Goal: Transaction & Acquisition: Purchase product/service

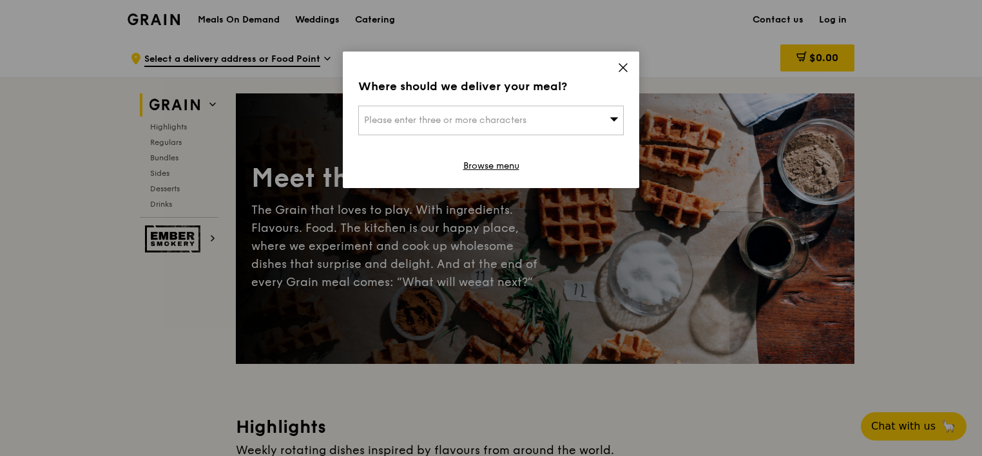
click at [512, 128] on div "Please enter three or more characters" at bounding box center [490, 121] width 265 height 30
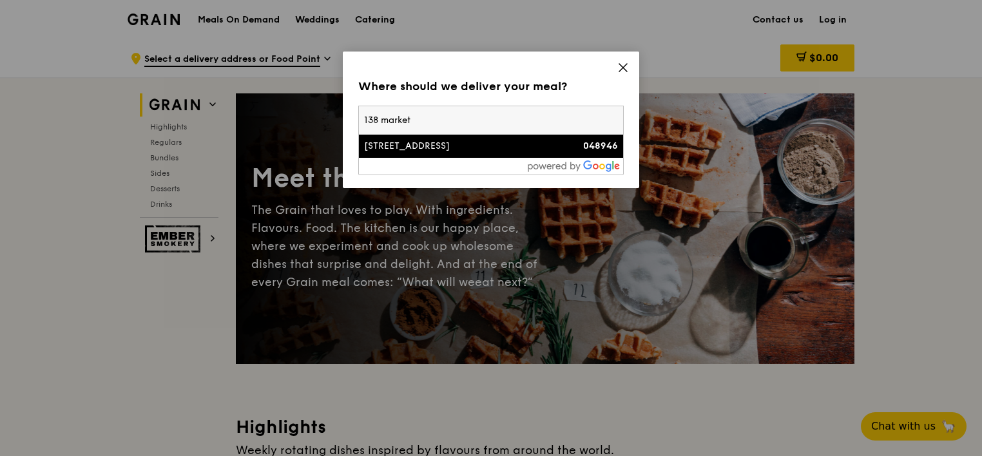
type input "138 market"
click at [468, 152] on li "[STREET_ADDRESS] 048946" at bounding box center [491, 146] width 264 height 23
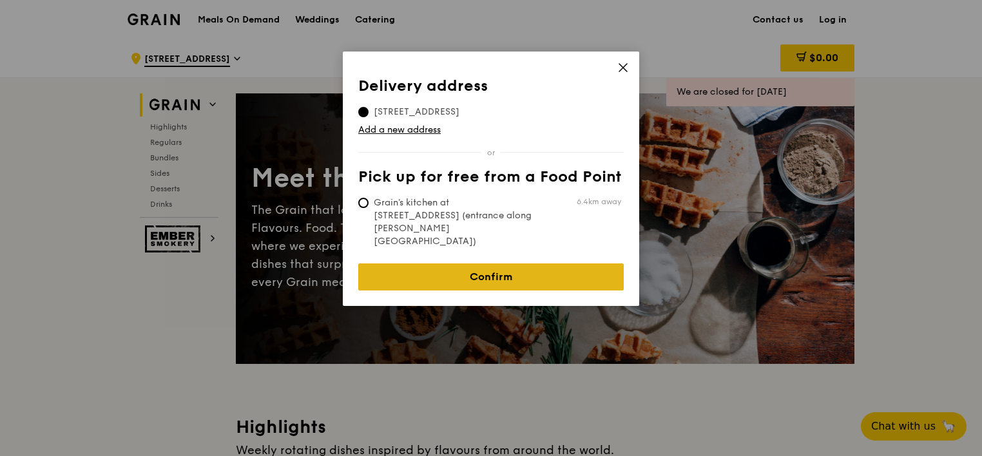
click at [443, 264] on link "Confirm" at bounding box center [490, 277] width 265 height 27
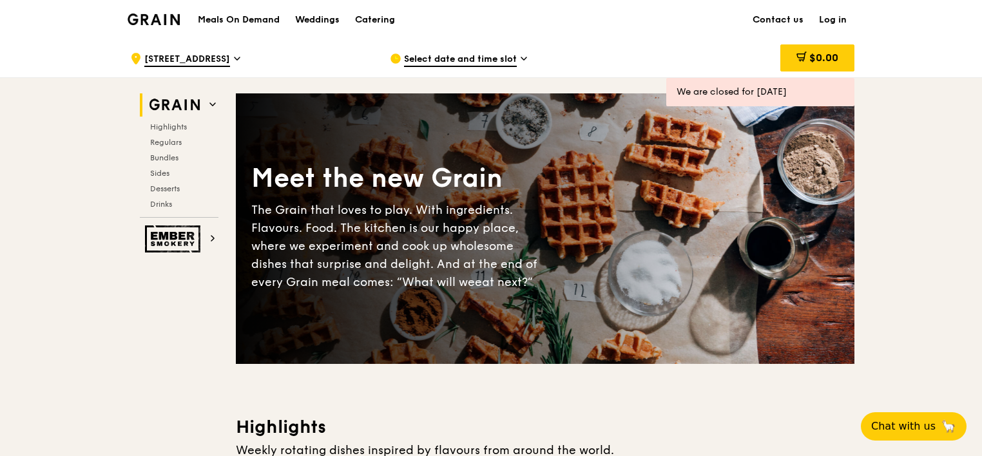
click at [834, 19] on link "Log in" at bounding box center [832, 20] width 43 height 39
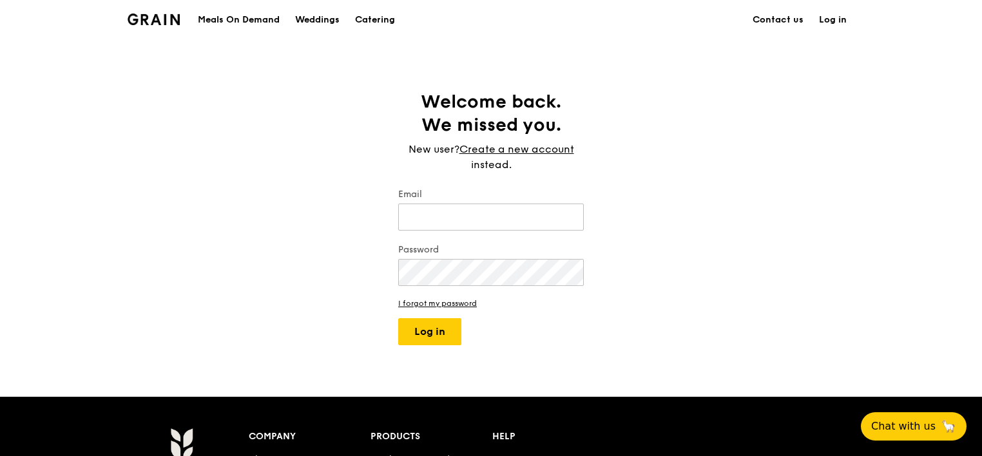
click at [825, 18] on link "Log in" at bounding box center [832, 20] width 43 height 39
click at [473, 219] on input "Email" at bounding box center [491, 217] width 186 height 27
click at [478, 224] on input "[EMAIL_ADDRESS][DOMAIN_NAME]" at bounding box center [491, 217] width 186 height 27
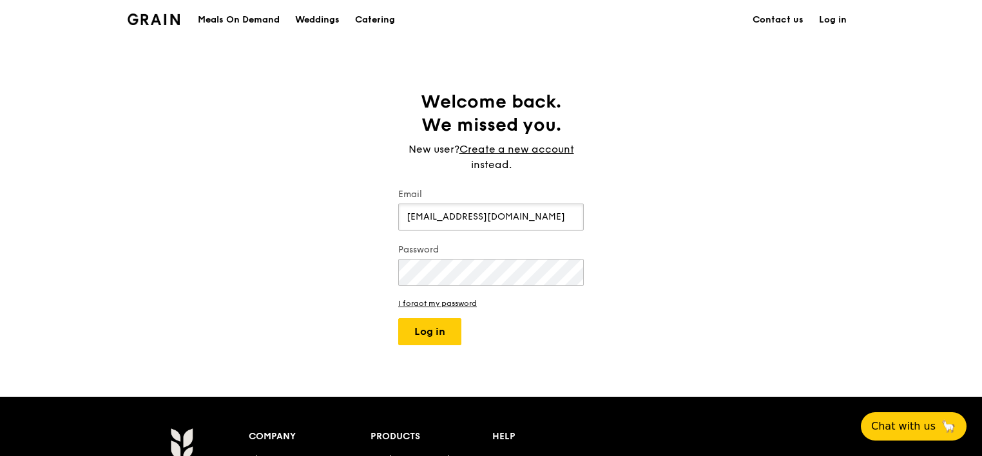
click at [478, 224] on input "[EMAIL_ADDRESS][DOMAIN_NAME]" at bounding box center [491, 217] width 186 height 27
type input "c"
type input "[EMAIL_ADDRESS][DOMAIN_NAME]"
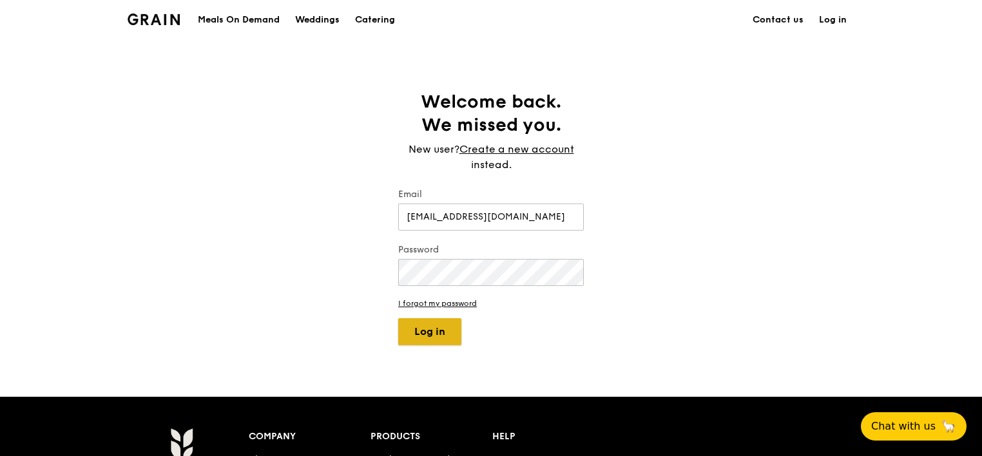
click at [427, 332] on button "Log in" at bounding box center [429, 331] width 63 height 27
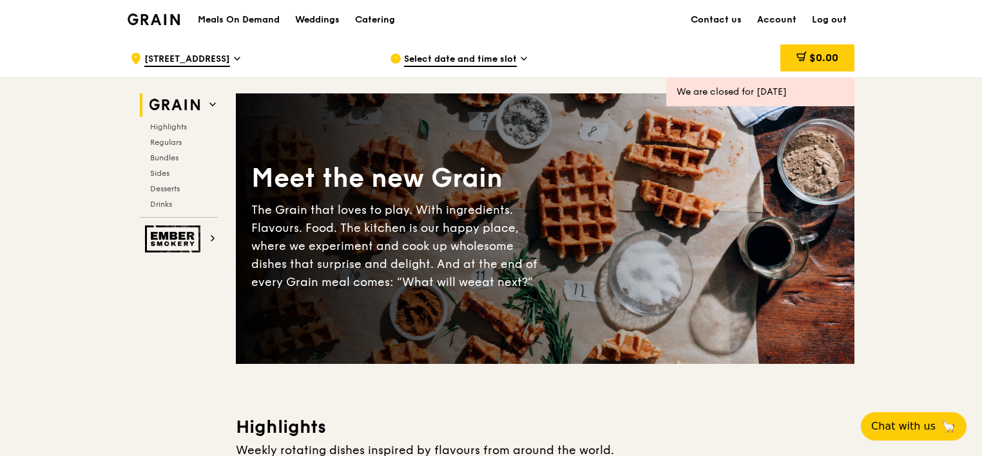
click at [484, 61] on span "Select date and time slot" at bounding box center [460, 60] width 113 height 14
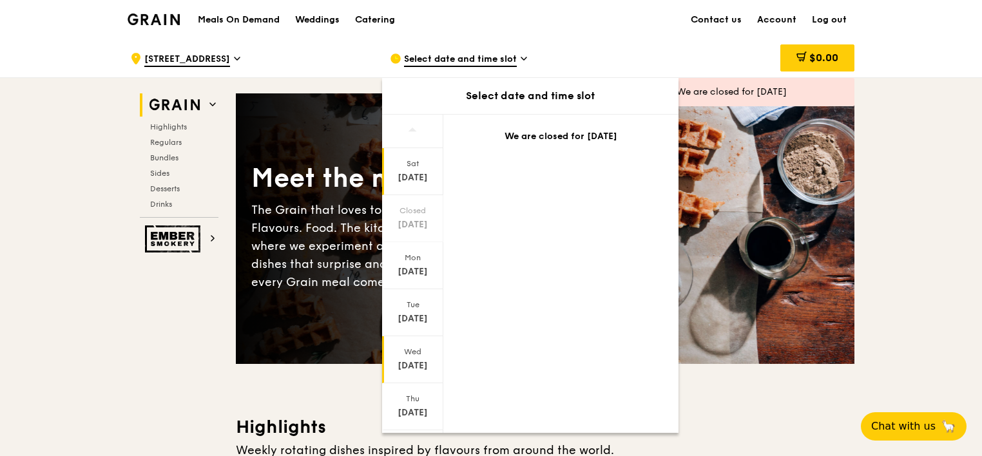
scroll to position [46, 0]
click at [414, 363] on div "[DATE]" at bounding box center [412, 367] width 57 height 13
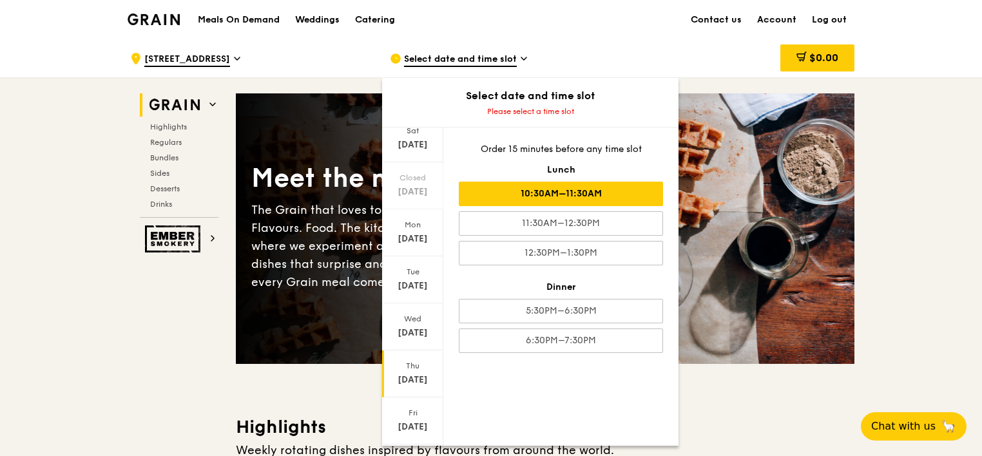
click at [549, 197] on div "10:30AM–11:30AM" at bounding box center [561, 194] width 204 height 24
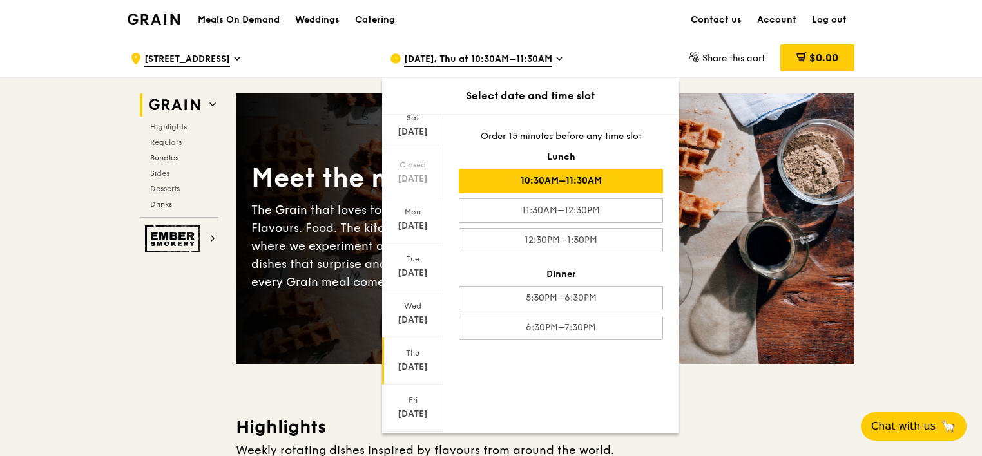
click at [598, 184] on div "10:30AM–11:30AM" at bounding box center [561, 181] width 204 height 24
drag, startPoint x: 598, startPoint y: 184, endPoint x: 582, endPoint y: 180, distance: 16.4
click at [582, 180] on div "10:30AM–11:30AM" at bounding box center [561, 181] width 204 height 24
drag, startPoint x: 582, startPoint y: 180, endPoint x: 571, endPoint y: 178, distance: 11.3
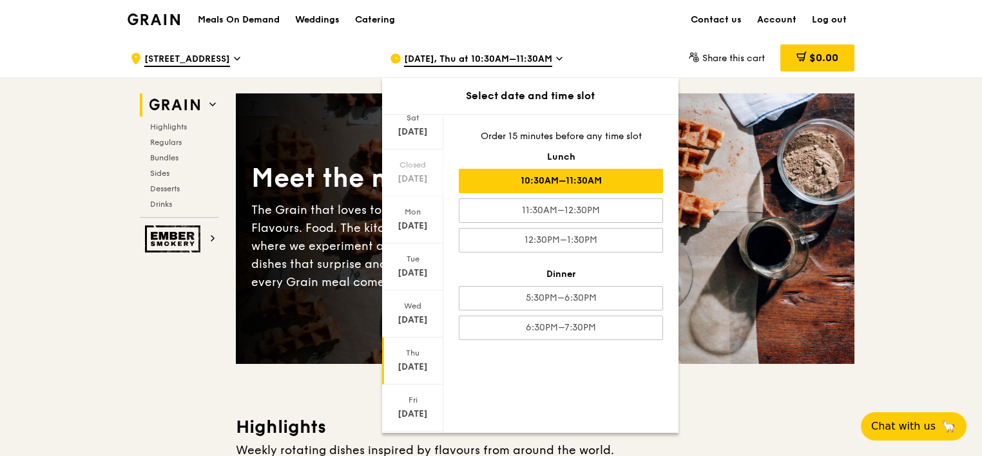
click at [571, 178] on div "10:30AM–11:30AM" at bounding box center [561, 181] width 204 height 24
click at [563, 175] on div "10:30AM–11:30AM" at bounding box center [561, 181] width 204 height 24
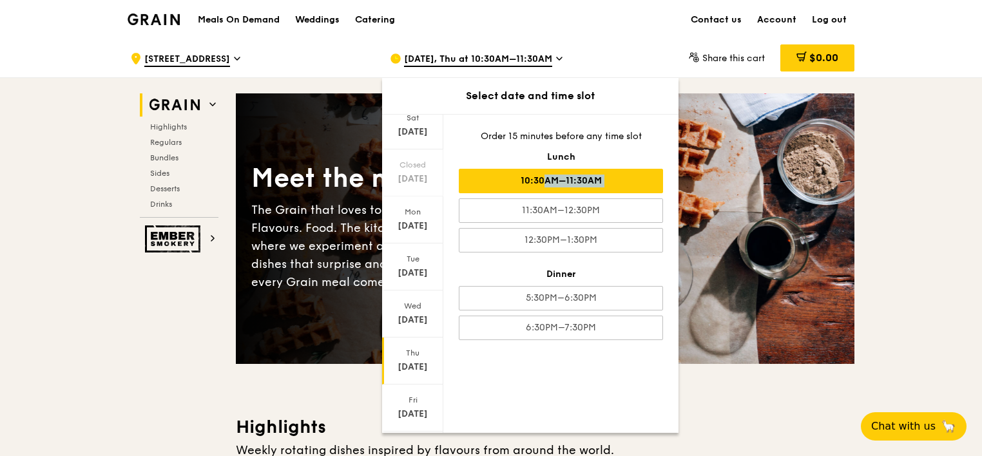
click at [563, 175] on div "10:30AM–11:30AM" at bounding box center [561, 181] width 204 height 24
click at [589, 268] on div "Dinner" at bounding box center [561, 274] width 204 height 13
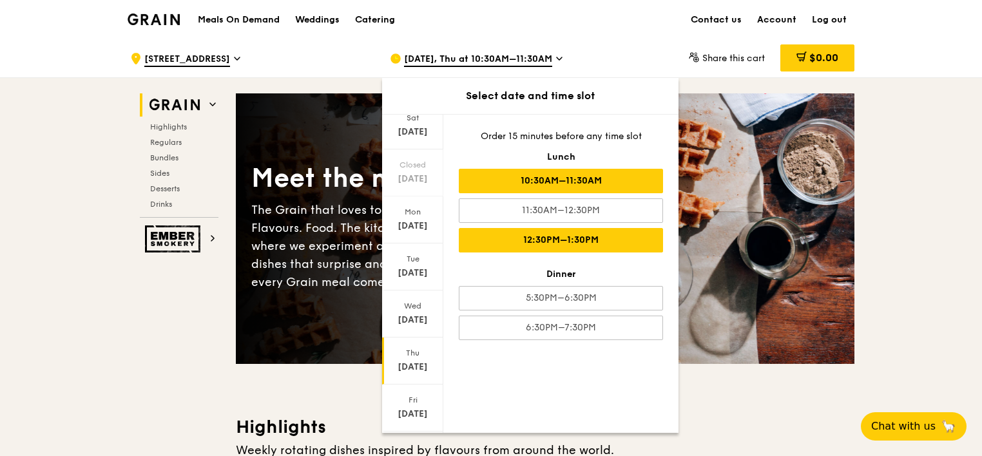
click at [591, 236] on div "12:30PM–1:30PM" at bounding box center [561, 240] width 204 height 24
click at [581, 187] on div "10:30AM–11:30AM" at bounding box center [561, 181] width 204 height 24
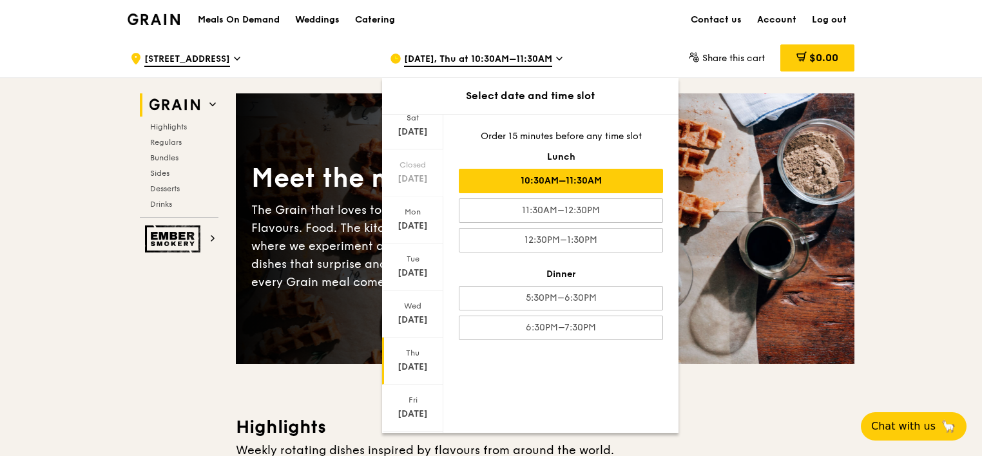
click at [725, 363] on div "Meet the new Grain The Grain that loves to play. With ingredients. Flavours. Fo…" at bounding box center [545, 228] width 619 height 271
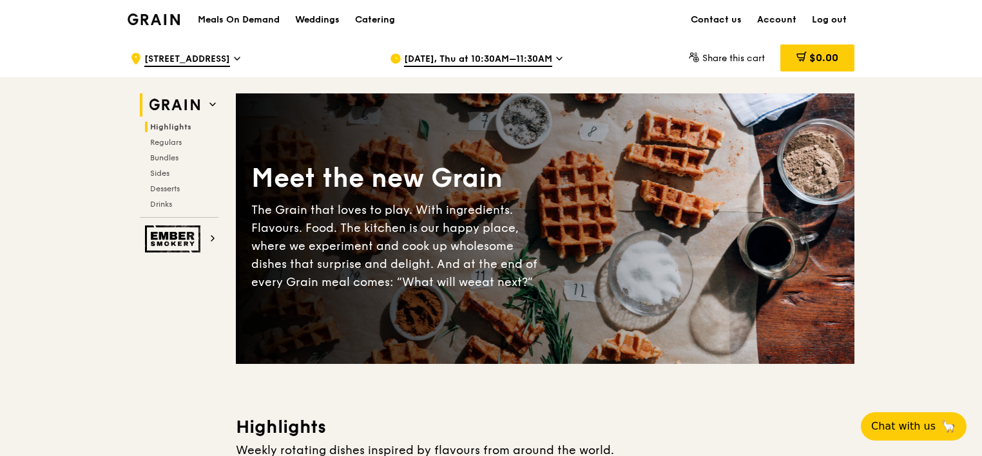
click at [173, 129] on span "Highlights" at bounding box center [170, 126] width 41 height 9
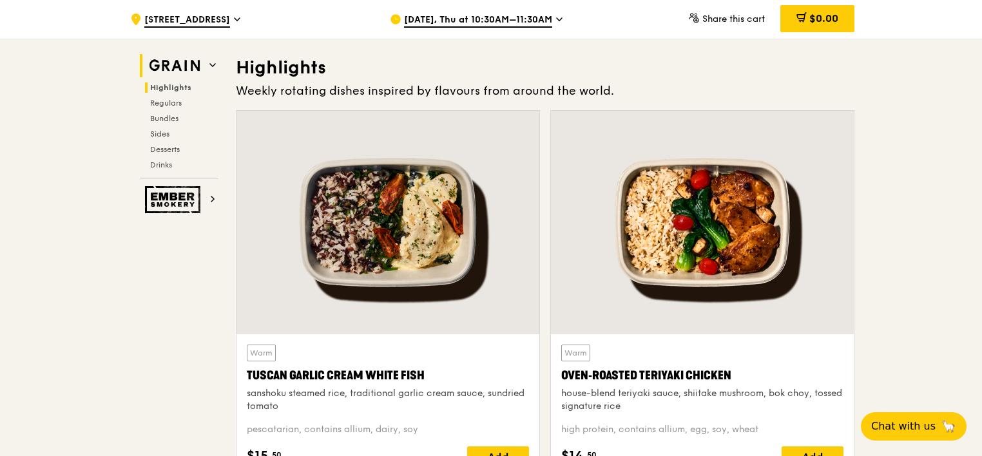
scroll to position [363, 0]
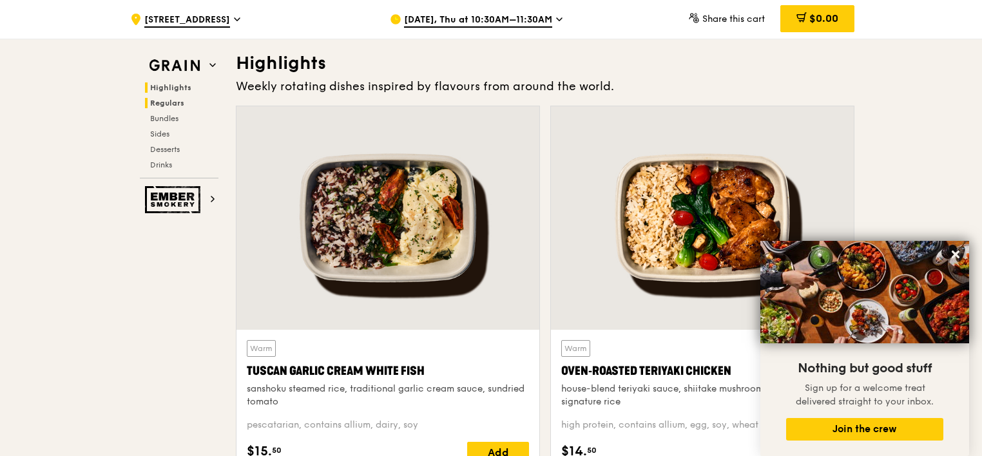
click at [166, 103] on span "Regulars" at bounding box center [167, 103] width 34 height 9
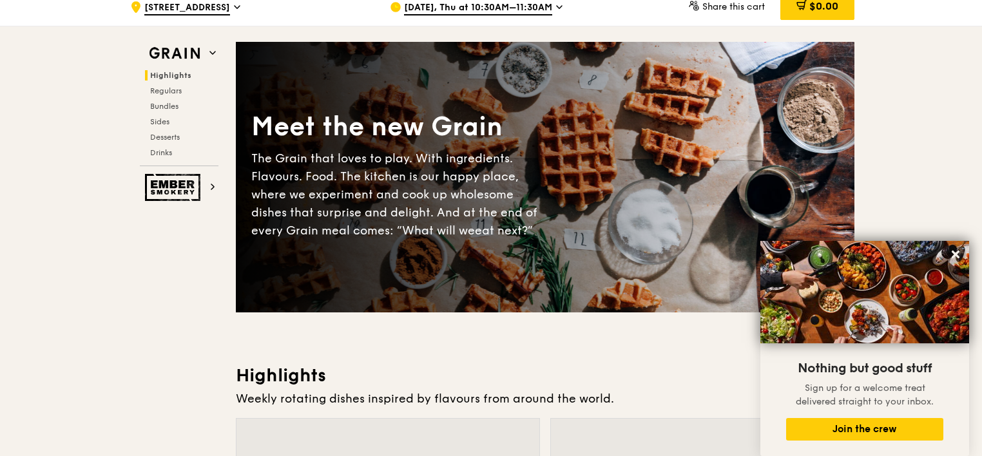
scroll to position [0, 0]
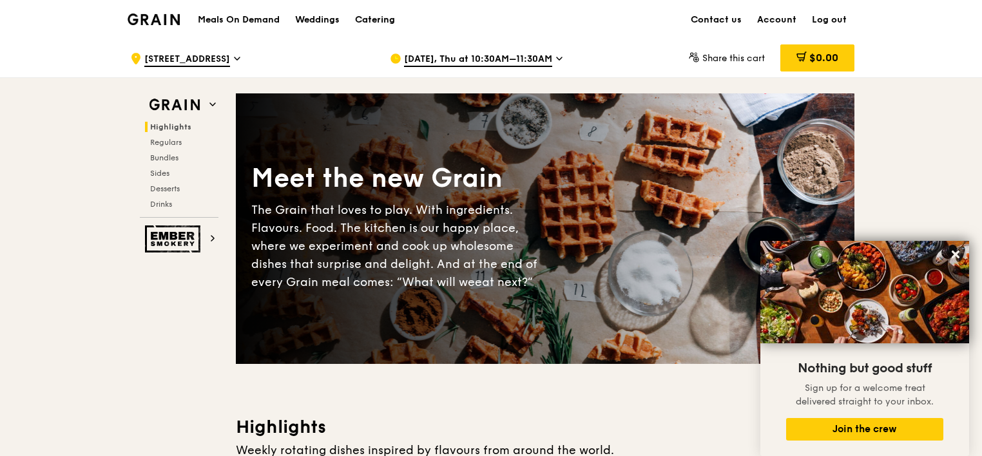
click at [377, 15] on div "Catering" at bounding box center [375, 20] width 40 height 39
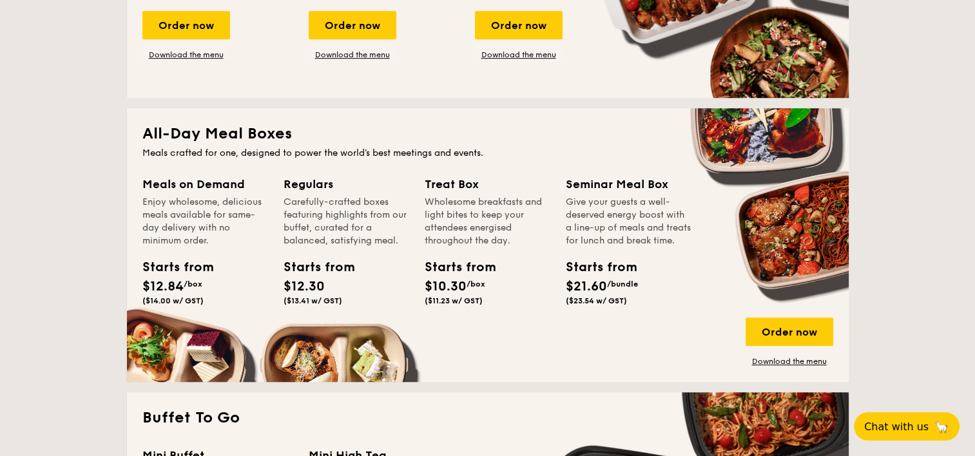
scroll to position [809, 0]
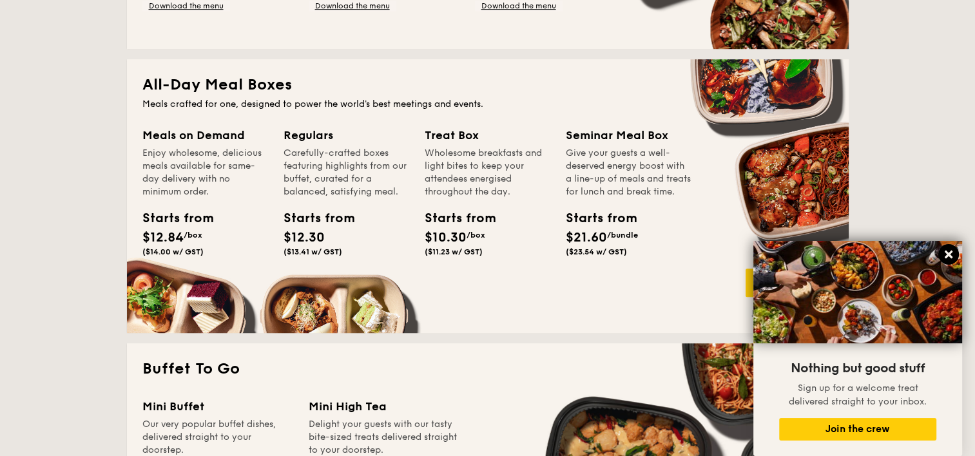
click at [949, 256] on icon at bounding box center [949, 255] width 8 height 8
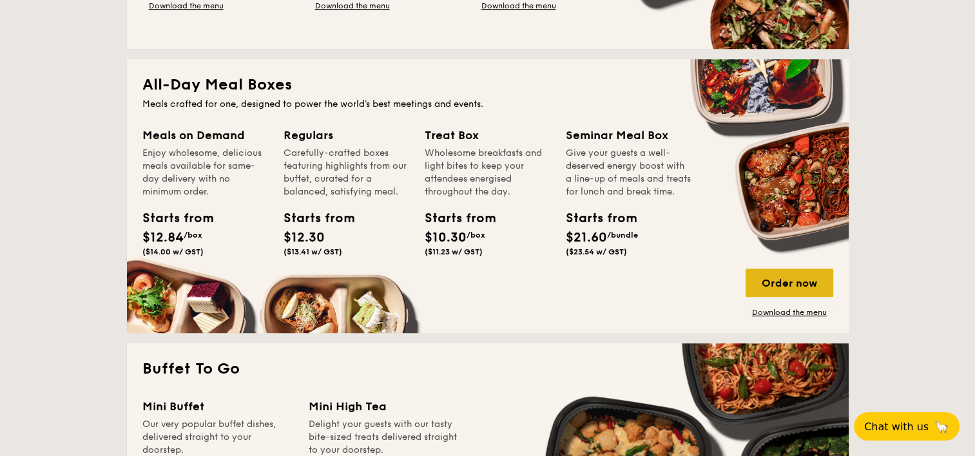
click at [768, 287] on div "Order now" at bounding box center [790, 283] width 88 height 28
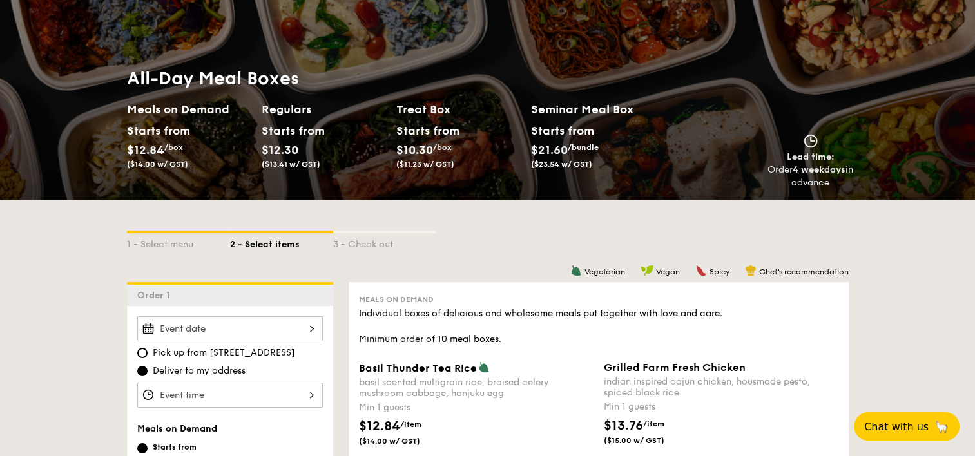
scroll to position [82, 0]
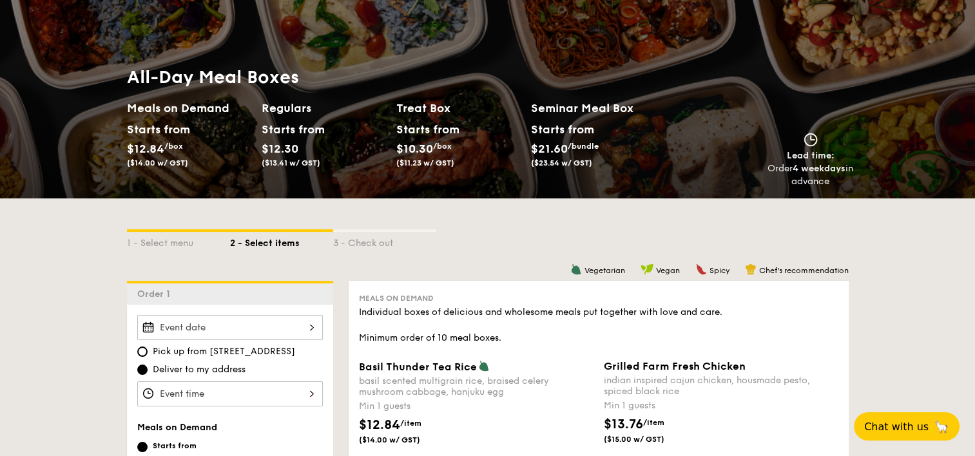
click at [280, 106] on h2 "Regulars" at bounding box center [324, 108] width 124 height 18
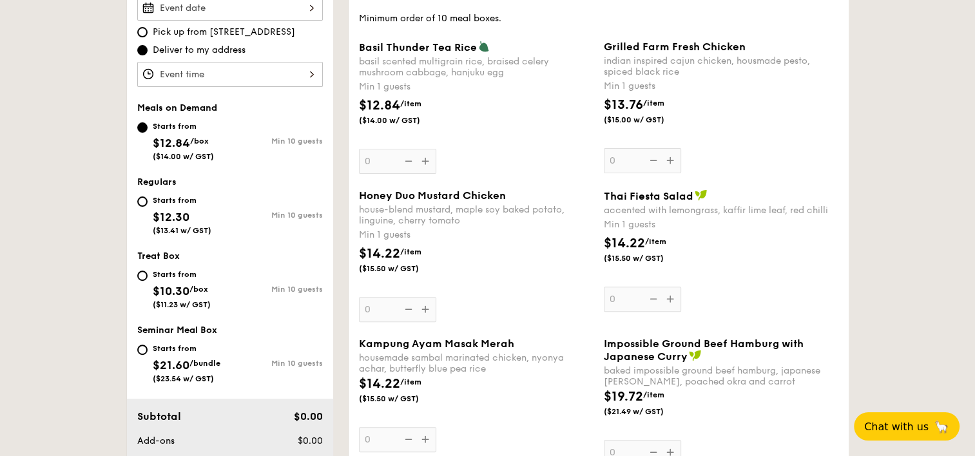
scroll to position [403, 0]
click at [145, 198] on input "Starts from $12.30 ($13.41 w/ GST) Min 10 guests" at bounding box center [142, 201] width 10 height 10
radio input "true"
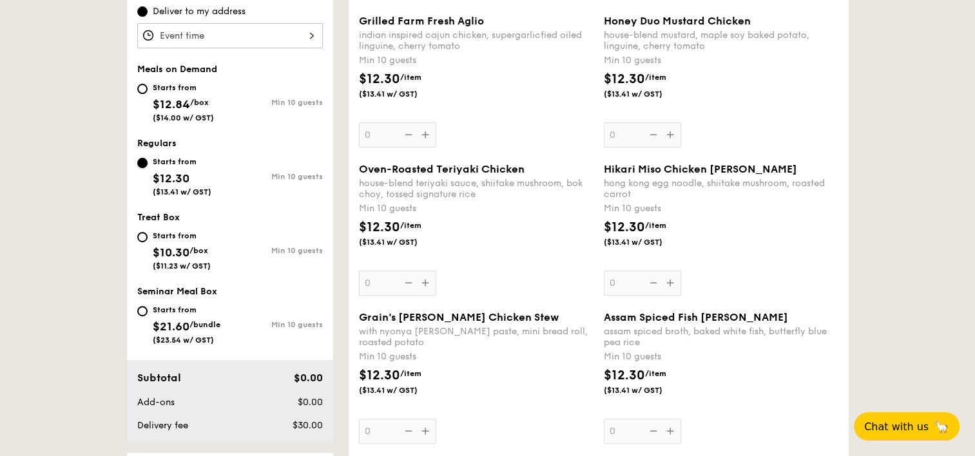
scroll to position [445, 0]
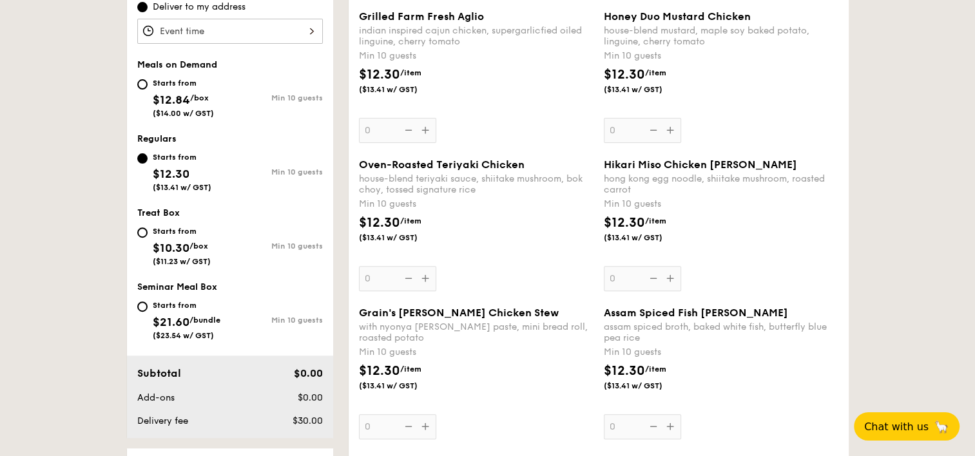
click at [423, 426] on div "Grain's Curry Chicken Stew with nyonya curry paste, mini bread roll, roasted po…" at bounding box center [476, 373] width 235 height 133
click at [423, 426] on input "0" at bounding box center [397, 426] width 77 height 25
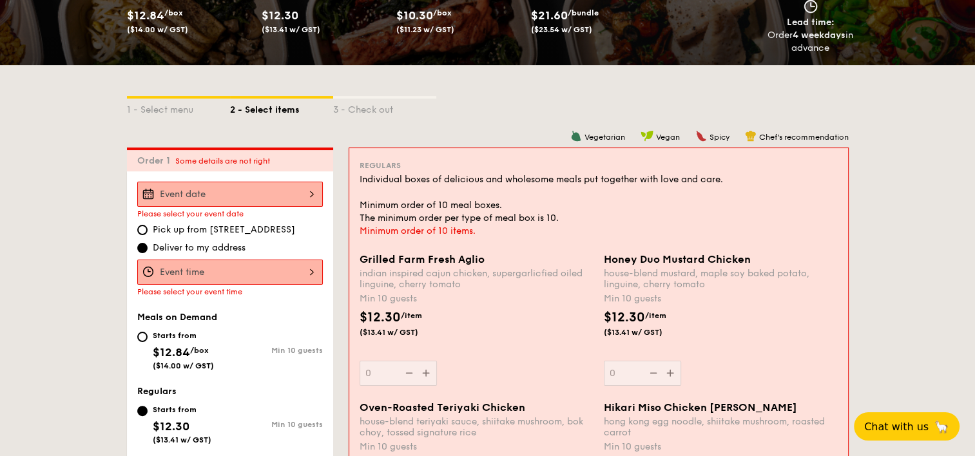
scroll to position [211, 0]
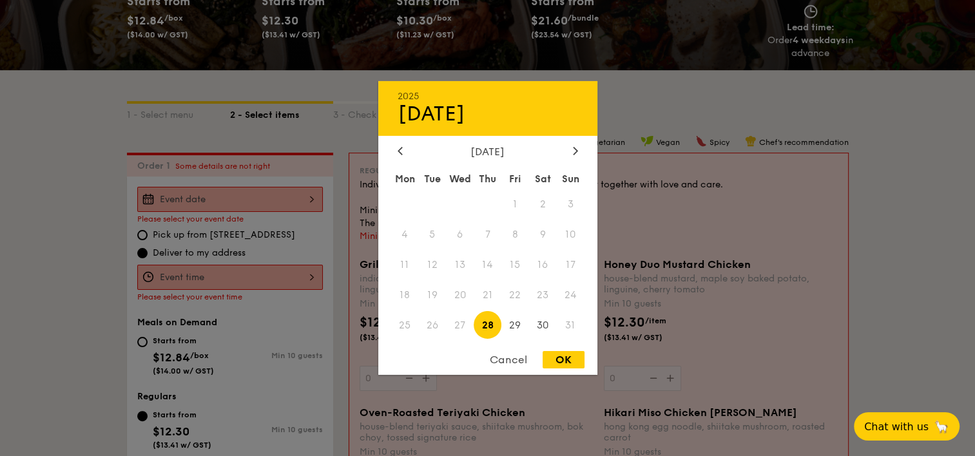
click at [258, 196] on div "2025 Aug 28 August 2025 Mon Tue Wed Thu Fri Sat Sun 1 2 3 4 5 6 7 8 9 10 11 12 …" at bounding box center [230, 199] width 186 height 25
click at [485, 325] on span "28" at bounding box center [488, 325] width 28 height 28
click at [551, 360] on div "OK" at bounding box center [564, 359] width 42 height 17
type input "Aug 28, 2025"
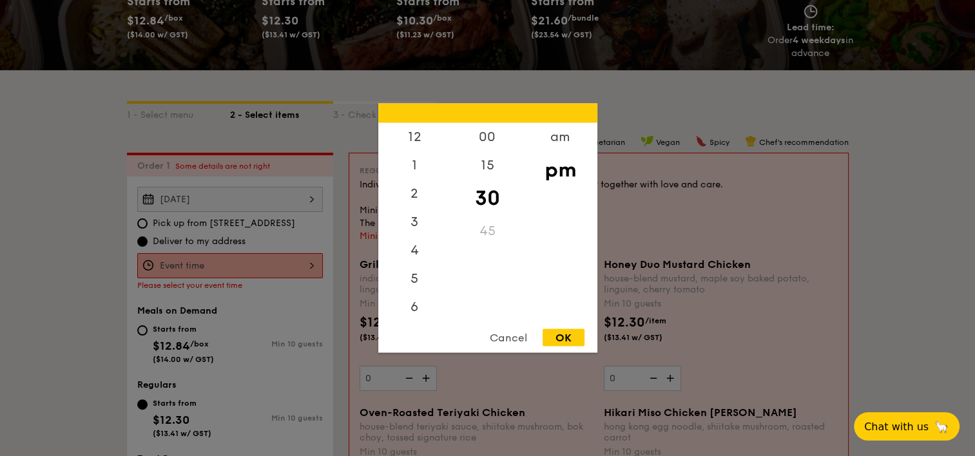
click at [229, 266] on div "12 1 2 3 4 5 6 7 8 9 10 11 00 15 30 45 am pm Cancel OK" at bounding box center [230, 265] width 186 height 25
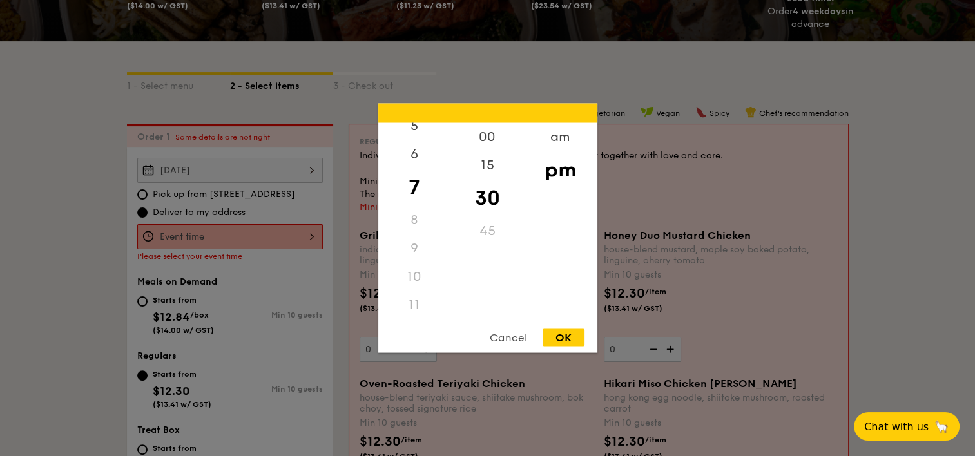
scroll to position [254, 0]
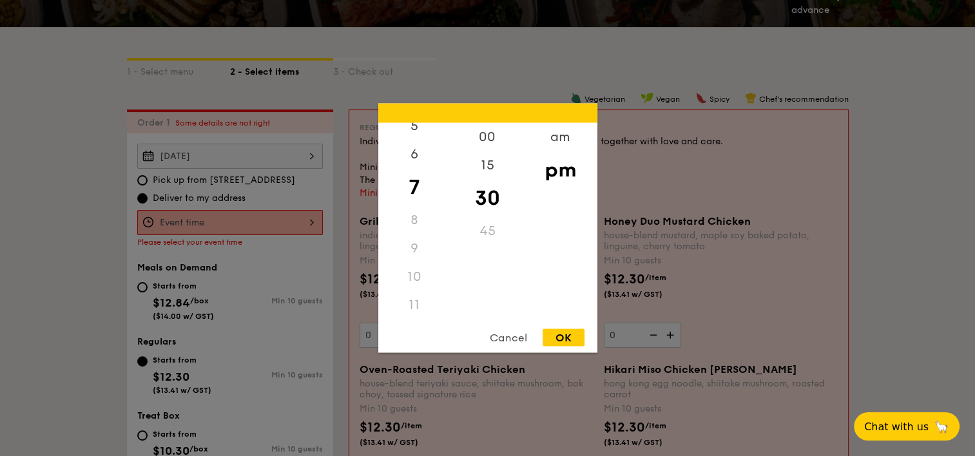
click at [412, 304] on div "11" at bounding box center [414, 305] width 73 height 28
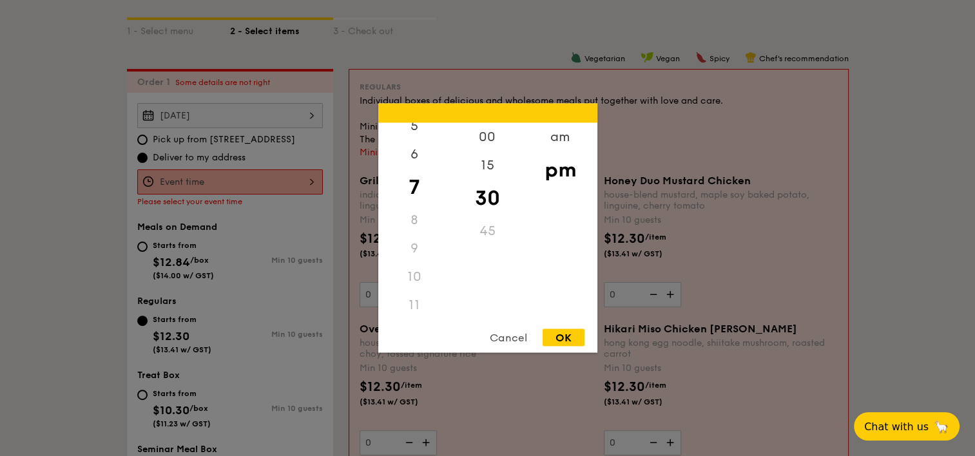
scroll to position [278, 0]
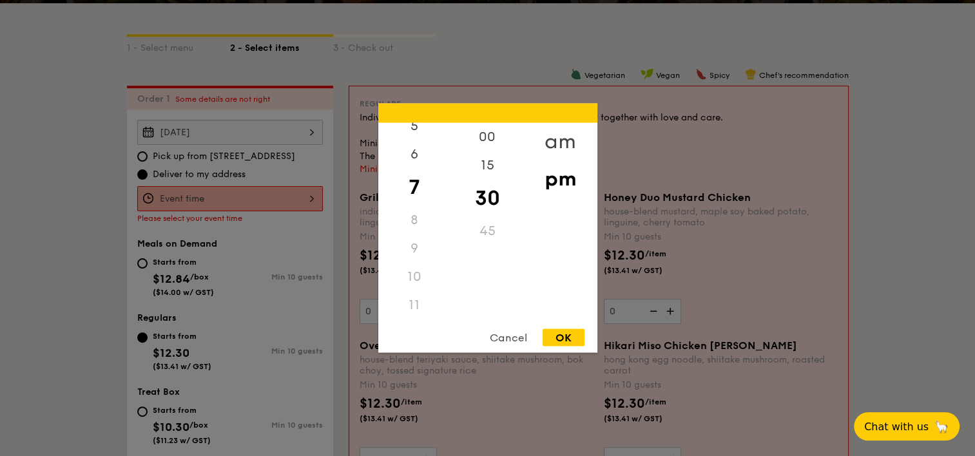
click at [554, 141] on div "am" at bounding box center [560, 141] width 73 height 37
click at [412, 304] on div "11" at bounding box center [414, 300] width 73 height 37
click at [578, 333] on div "OK" at bounding box center [564, 337] width 42 height 17
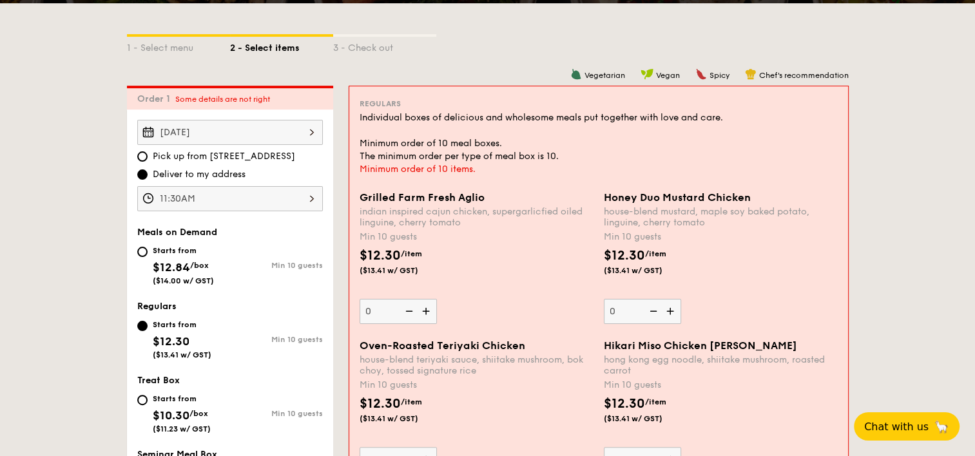
click at [295, 204] on div "11:30AM" at bounding box center [230, 198] width 186 height 25
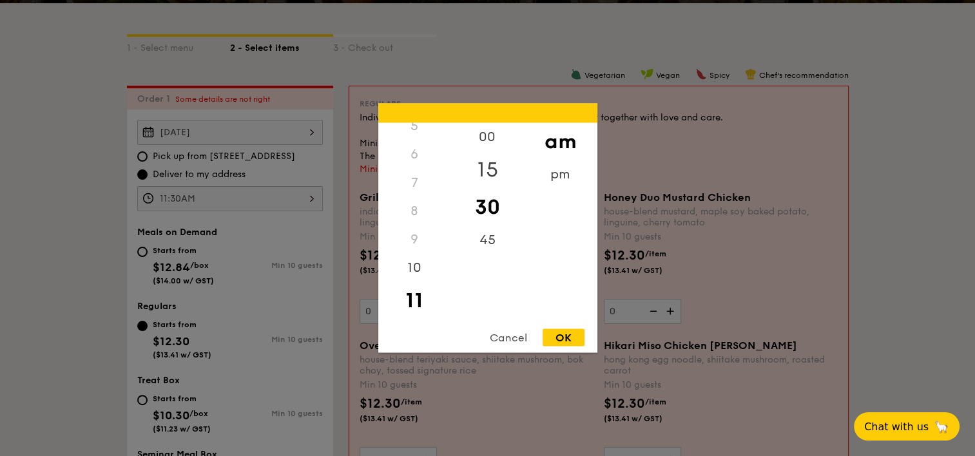
click at [495, 168] on div "15" at bounding box center [487, 169] width 73 height 37
click at [566, 333] on div "OK" at bounding box center [564, 337] width 42 height 17
type input "11:15AM"
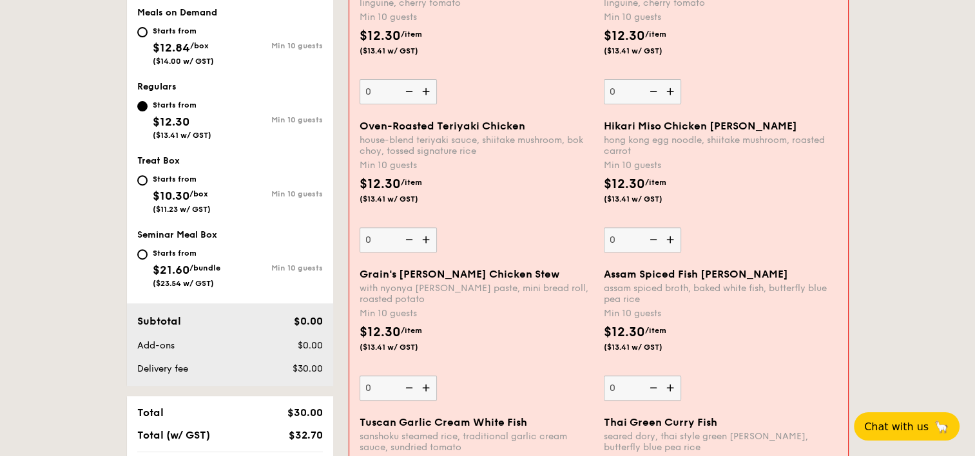
scroll to position [499, 0]
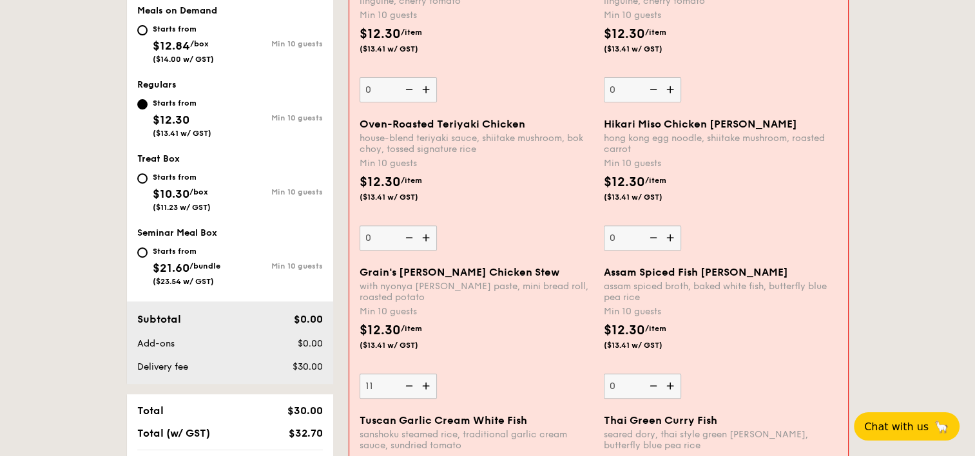
type input "11"
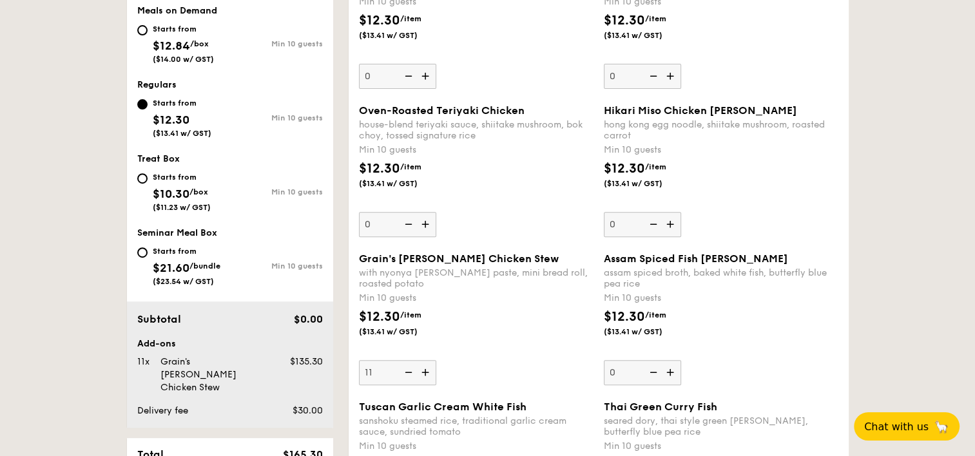
click at [470, 404] on span "Tuscan Garlic Cream White Fish" at bounding box center [443, 407] width 168 height 12
drag, startPoint x: 470, startPoint y: 404, endPoint x: 457, endPoint y: 333, distance: 72.7
click at [457, 333] on div "$12.30 /item ($13.41 w/ GST)" at bounding box center [476, 329] width 245 height 45
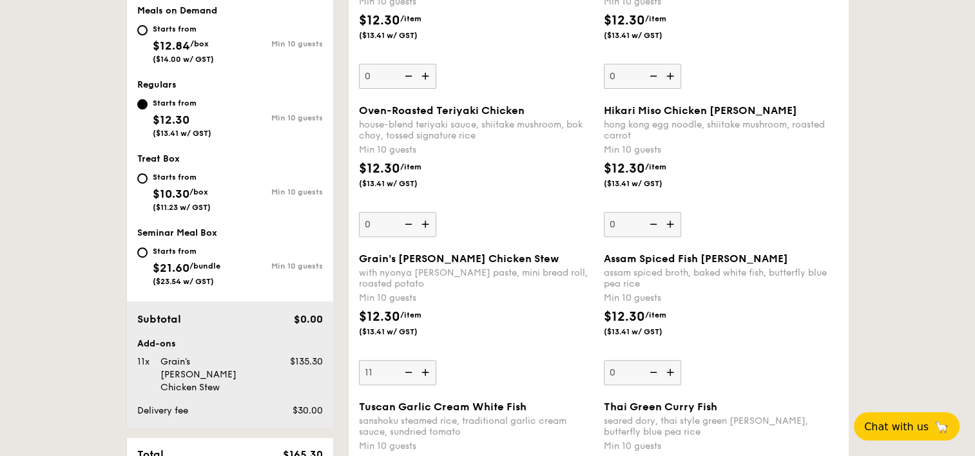
click at [436, 360] on input "11" at bounding box center [397, 372] width 77 height 25
click at [516, 368] on div "Grain's Curry Chicken Stew with nyonya curry paste, mini bread roll, roasted po…" at bounding box center [476, 319] width 235 height 133
click at [436, 368] on input "11" at bounding box center [397, 372] width 77 height 25
click at [555, 398] on div "Grain's Curry Chicken Stew with nyonya curry paste, mini bread roll, roasted po…" at bounding box center [599, 327] width 490 height 148
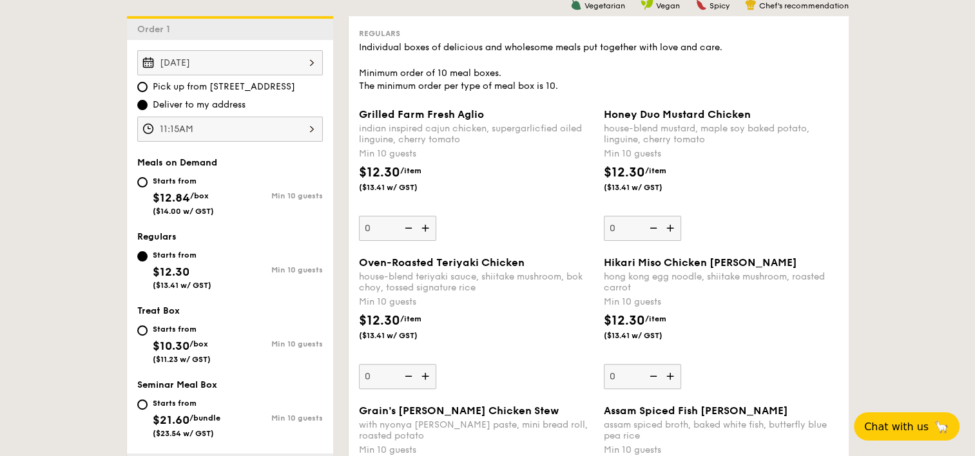
scroll to position [319, 0]
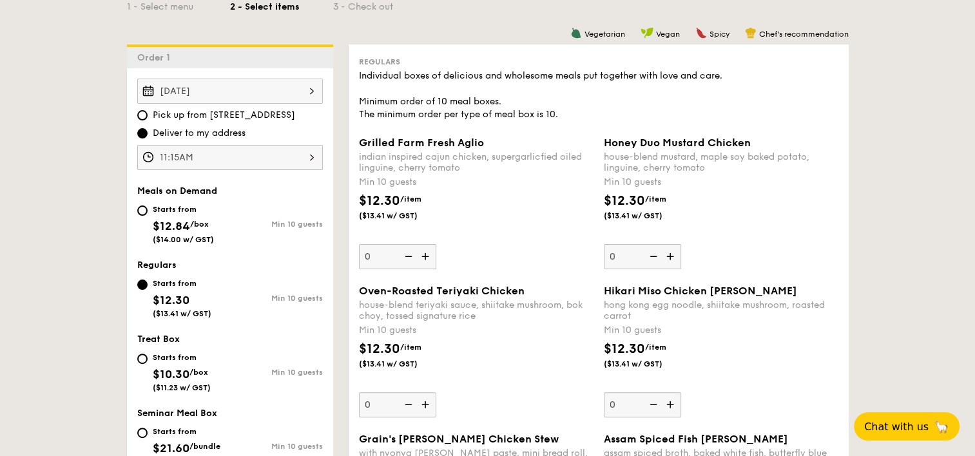
click at [197, 231] on div "Starts from $12.84 /box ($14.00 w/ GST)" at bounding box center [183, 223] width 61 height 43
click at [148, 216] on input "Starts from $12.84 /box ($14.00 w/ GST) Min 10 guests" at bounding box center [142, 211] width 10 height 10
radio input "true"
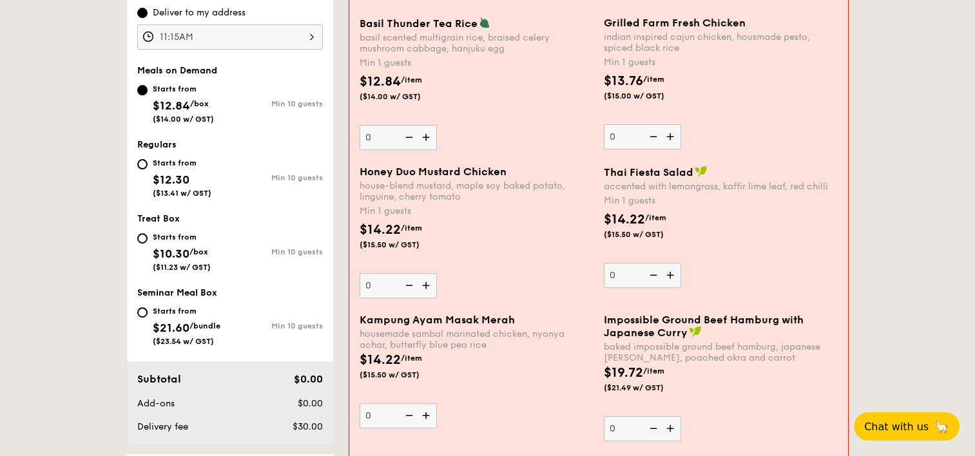
scroll to position [430, 0]
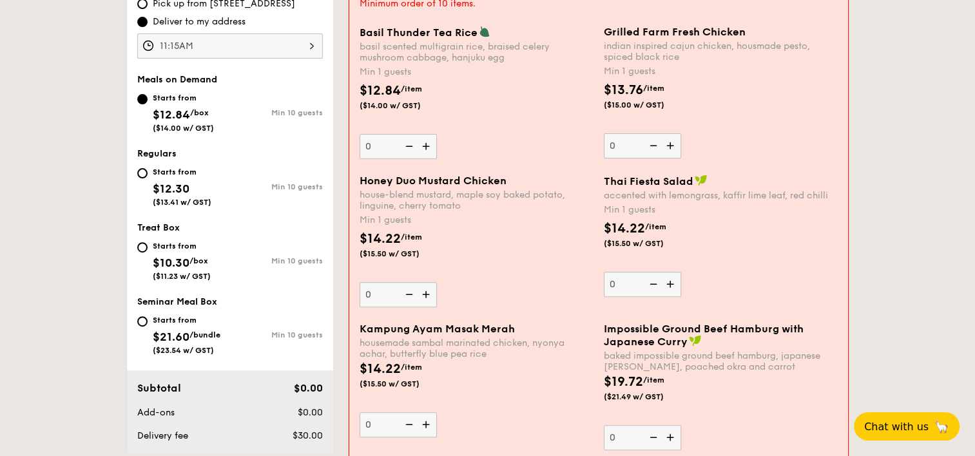
click at [223, 190] on div "Starts from $12.30 ($13.41 w/ GST)" at bounding box center [183, 185] width 93 height 43
click at [148, 178] on input "Starts from $12.30 ($13.41 w/ GST) Min 10 guests" at bounding box center [142, 173] width 10 height 10
radio input "true"
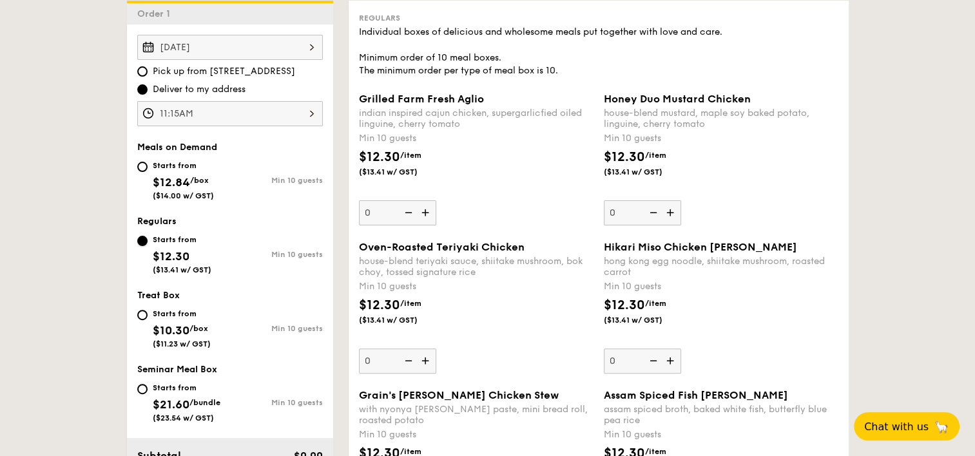
scroll to position [361, 0]
type input "10"
click at [764, 363] on div "Hikari Miso Chicken Chow Mei hong kong egg noodle, shiitake mushroom, roasted c…" at bounding box center [721, 308] width 235 height 133
click at [681, 363] on input "10" at bounding box center [642, 362] width 77 height 25
click at [522, 405] on div "with nyonya curry paste, mini bread roll, roasted potato" at bounding box center [476, 416] width 235 height 22
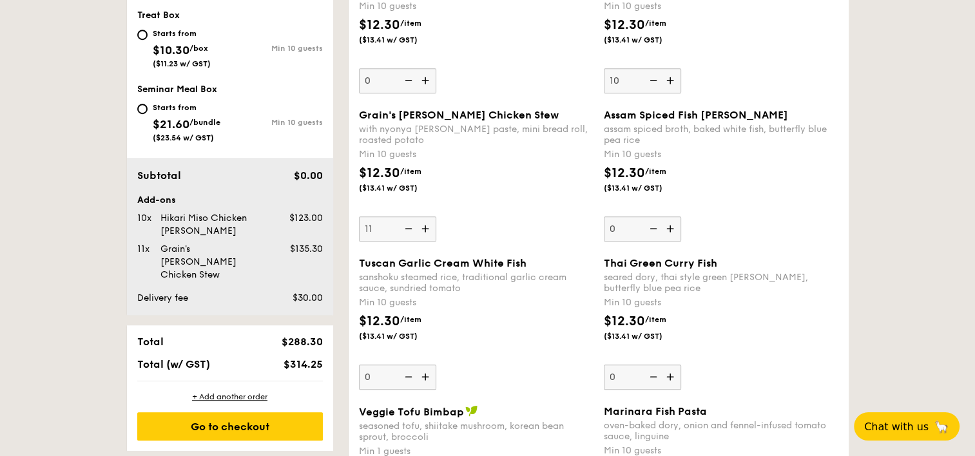
click at [532, 270] on div "Tuscan Garlic Cream White Fish sanshoku steamed rice, traditional garlic cream …" at bounding box center [476, 275] width 235 height 37
click at [436, 365] on input "0" at bounding box center [397, 377] width 77 height 25
click at [531, 238] on div "Grain's Curry Chicken Stew with nyonya curry paste, mini bread roll, roasted po…" at bounding box center [476, 175] width 235 height 133
click at [436, 238] on input "11" at bounding box center [397, 229] width 77 height 25
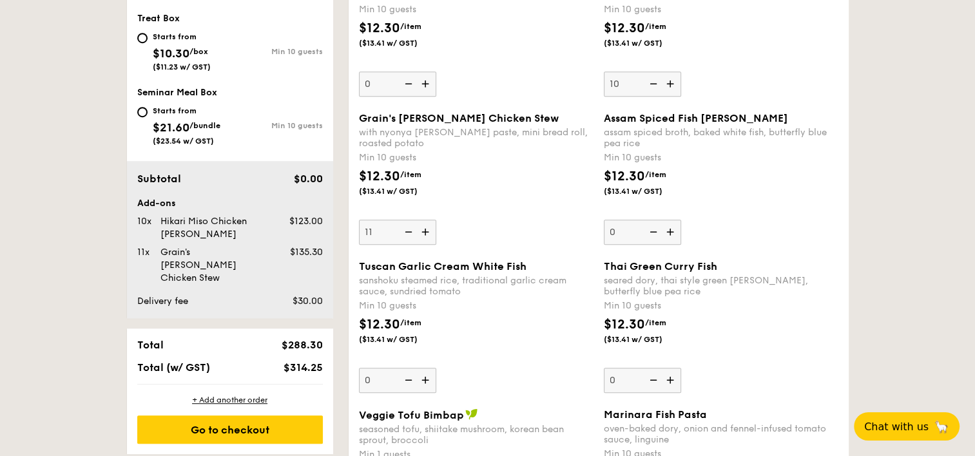
scroll to position [644, 0]
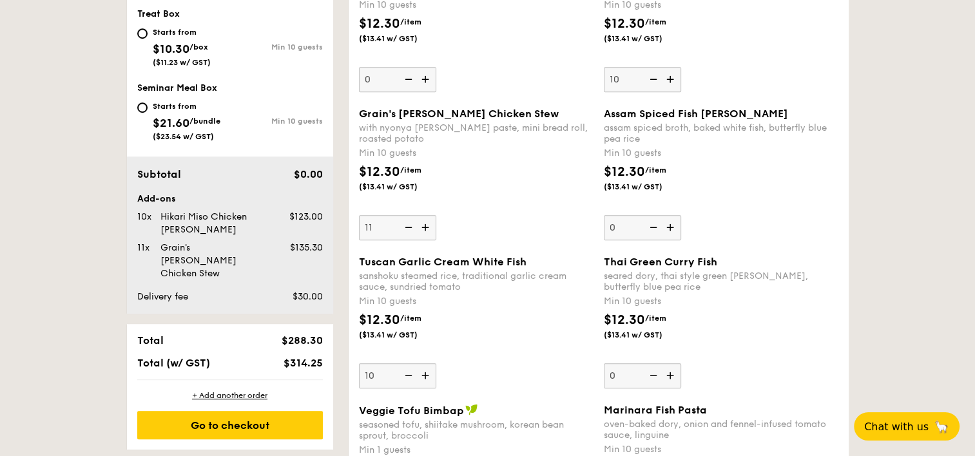
type input "10"
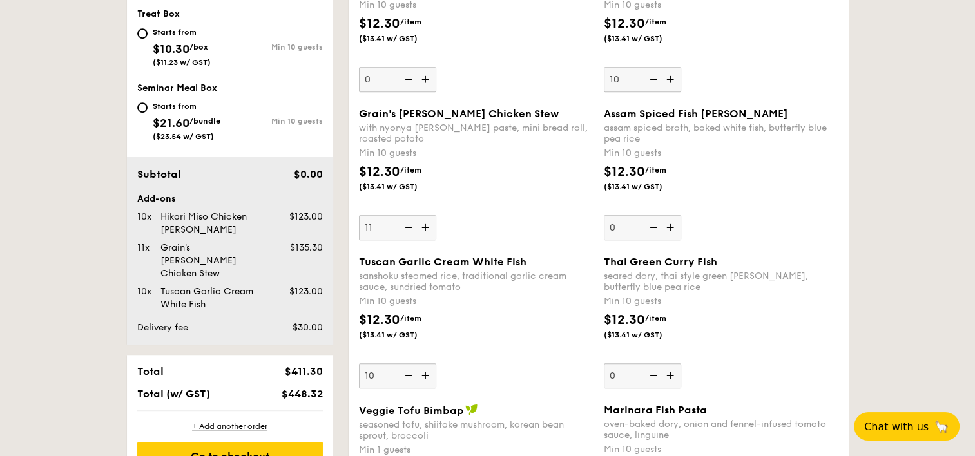
click at [492, 359] on div "Tuscan Garlic Cream White Fish sanshoku steamed rice, traditional garlic cream …" at bounding box center [476, 322] width 235 height 133
click at [436, 363] on input "10" at bounding box center [397, 375] width 77 height 25
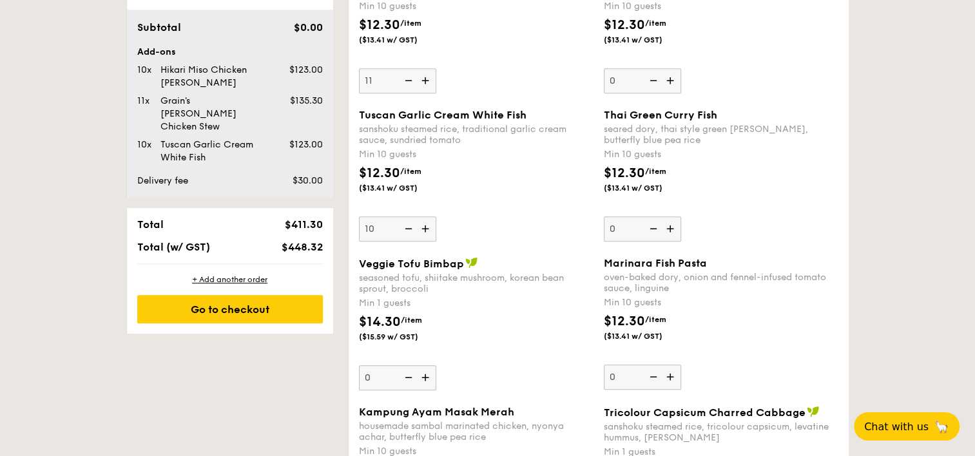
scroll to position [793, 0]
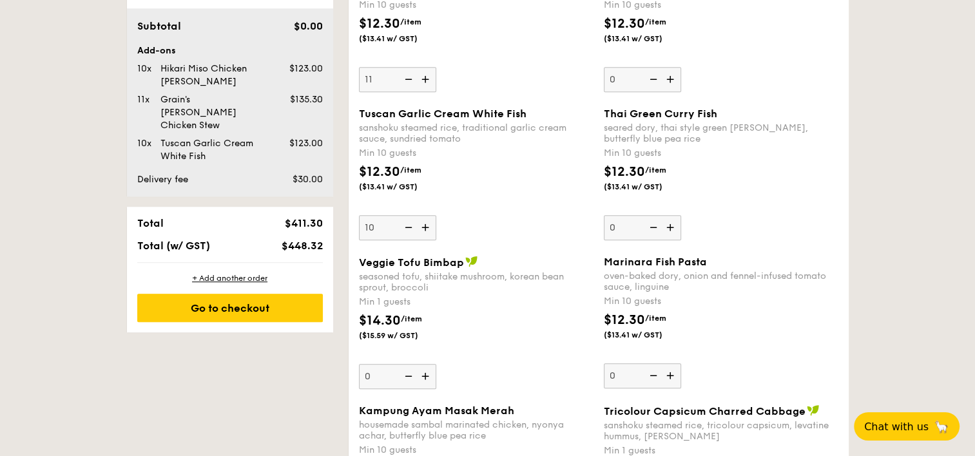
click at [425, 372] on img at bounding box center [426, 376] width 19 height 24
click at [425, 372] on input "0" at bounding box center [397, 376] width 77 height 25
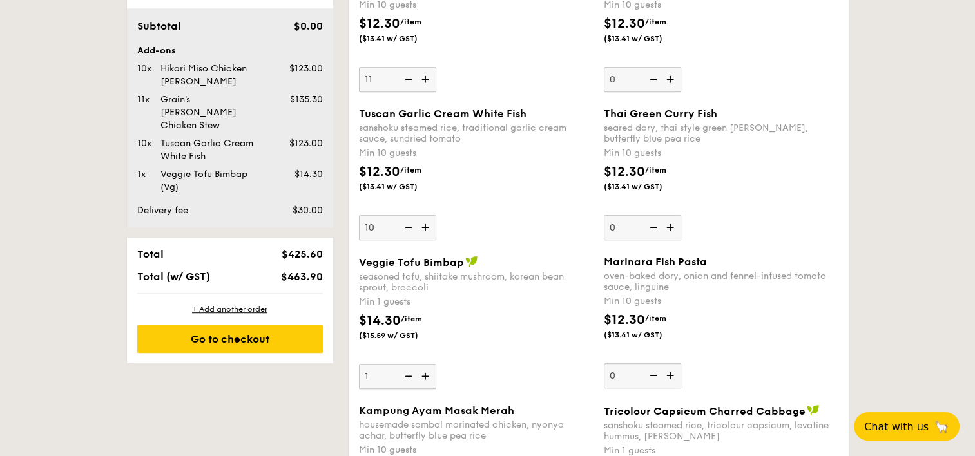
click at [425, 372] on img at bounding box center [426, 376] width 19 height 24
click at [425, 372] on input "1" at bounding box center [397, 376] width 77 height 25
click at [425, 372] on img at bounding box center [426, 376] width 19 height 24
click at [425, 372] on input "2" at bounding box center [397, 376] width 77 height 25
click at [425, 372] on img at bounding box center [426, 376] width 19 height 24
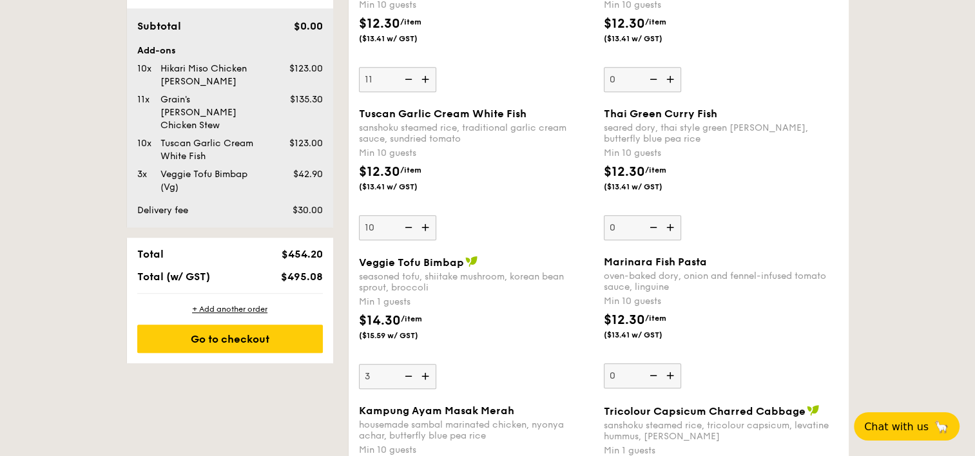
click at [425, 372] on input "3" at bounding box center [397, 376] width 77 height 25
click at [425, 372] on img at bounding box center [426, 376] width 19 height 24
click at [425, 372] on input "4" at bounding box center [397, 376] width 77 height 25
click at [409, 374] on img at bounding box center [407, 376] width 19 height 24
click at [409, 374] on input "5" at bounding box center [397, 376] width 77 height 25
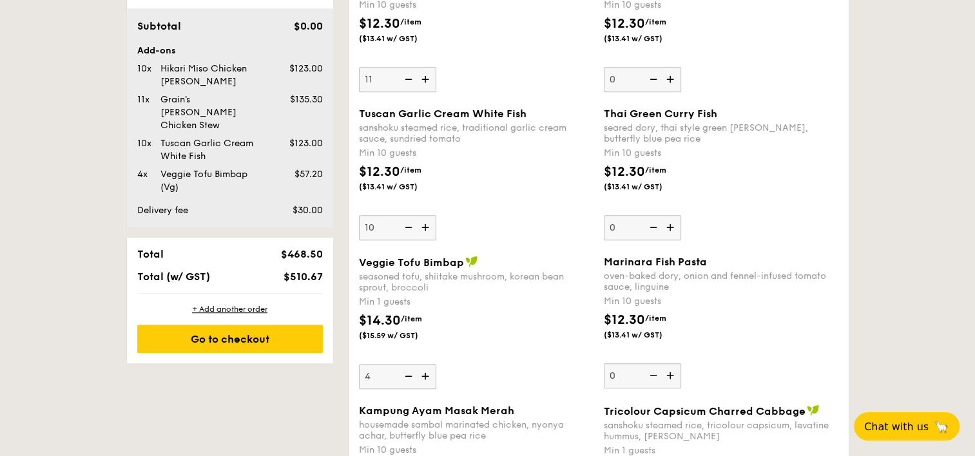
click at [506, 377] on div "Veggie Tofu Bimbap seasoned tofu, shiitake mushroom, korean bean sprout, brocco…" at bounding box center [476, 322] width 235 height 133
click at [436, 377] on input "4" at bounding box center [397, 376] width 77 height 25
click at [506, 377] on div "Veggie Tofu Bimbap seasoned tofu, shiitake mushroom, korean bean sprout, brocco…" at bounding box center [476, 322] width 235 height 133
click at [436, 377] on input "4" at bounding box center [397, 376] width 77 height 25
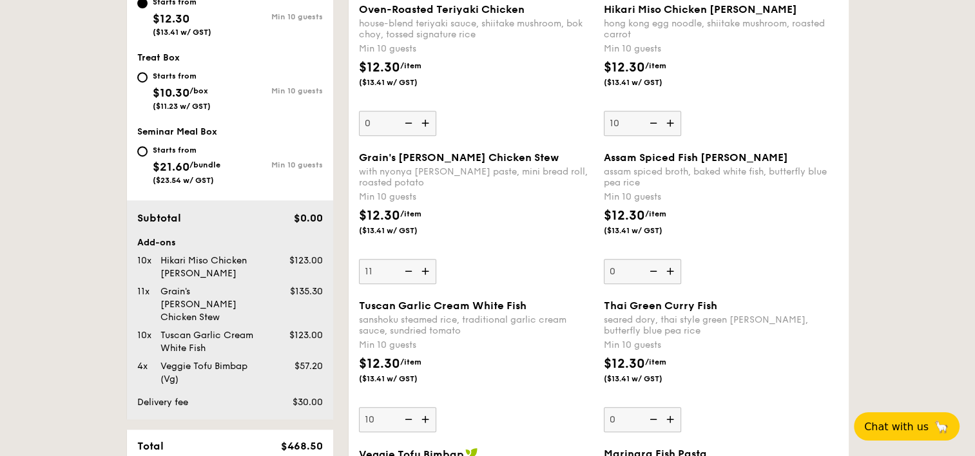
scroll to position [585, 0]
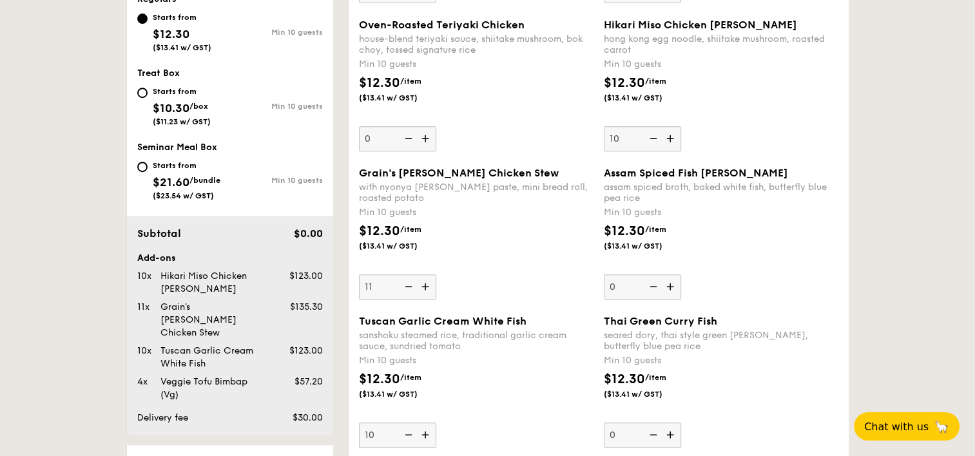
click at [499, 358] on div "Min 10 guests" at bounding box center [476, 360] width 235 height 13
click at [436, 423] on input "10" at bounding box center [397, 435] width 77 height 25
click at [499, 358] on div "Min 10 guests" at bounding box center [476, 360] width 235 height 13
click at [436, 423] on input "10" at bounding box center [397, 435] width 77 height 25
click at [499, 358] on div "Min 10 guests" at bounding box center [476, 360] width 235 height 13
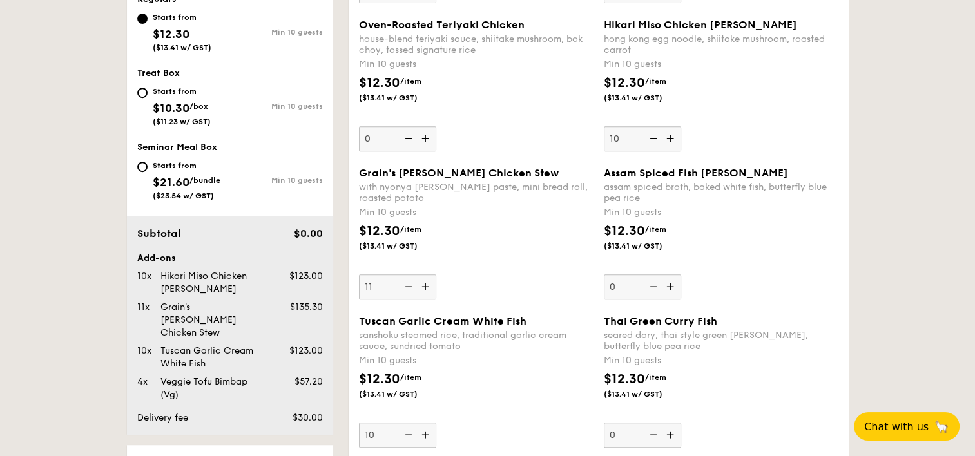
click at [436, 423] on input "10" at bounding box center [397, 435] width 77 height 25
click at [499, 358] on div "Min 10 guests" at bounding box center [476, 360] width 235 height 13
click at [436, 423] on input "10" at bounding box center [397, 435] width 77 height 25
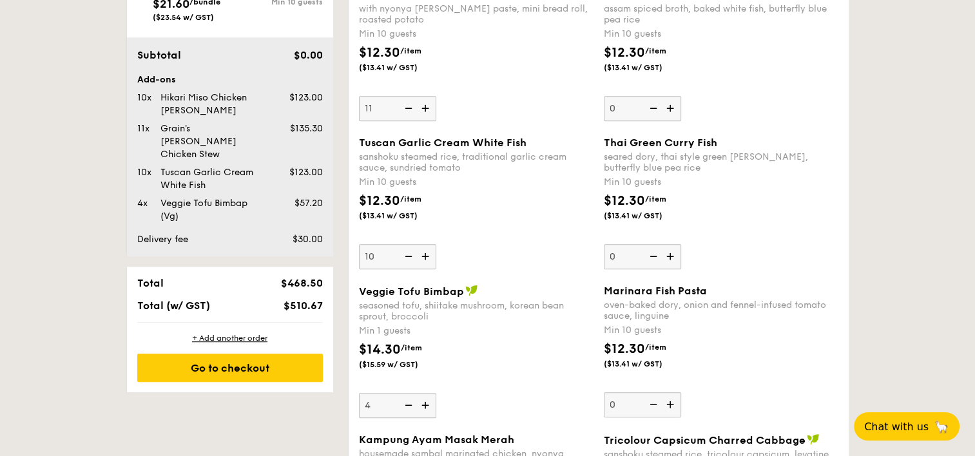
scroll to position [766, 0]
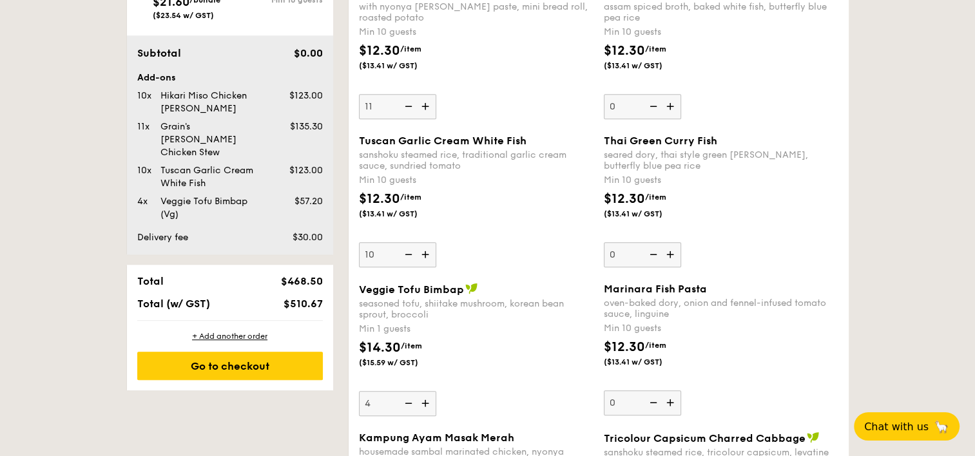
click at [421, 403] on img at bounding box center [426, 403] width 19 height 24
click at [421, 403] on input "4" at bounding box center [397, 403] width 77 height 25
type input "5"
click at [528, 379] on div "$14.30 /item ($15.59 w/ GST)" at bounding box center [476, 360] width 245 height 45
click at [436, 391] on input "5" at bounding box center [397, 403] width 77 height 25
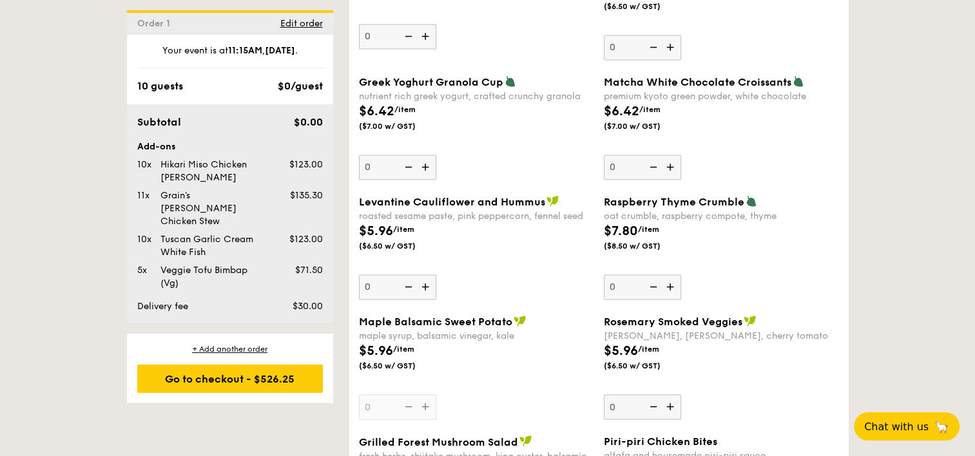
scroll to position [2058, 0]
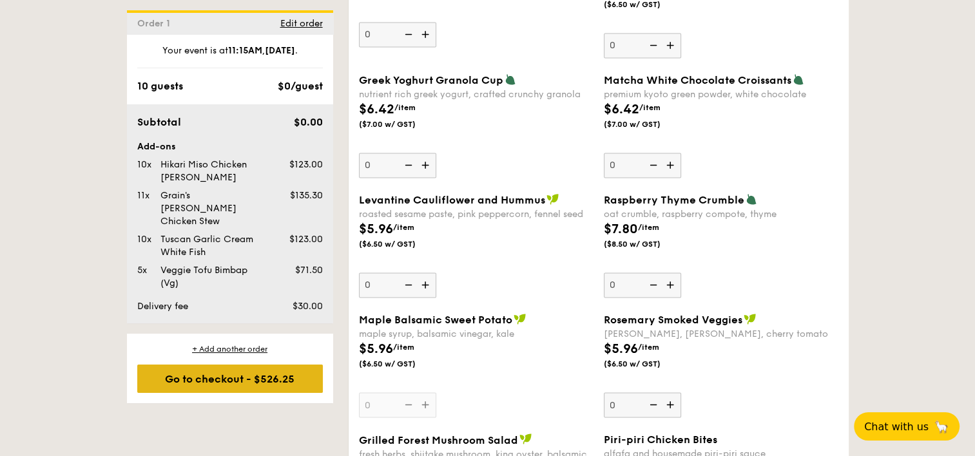
click at [255, 367] on div "Go to checkout - $526.25" at bounding box center [230, 379] width 186 height 28
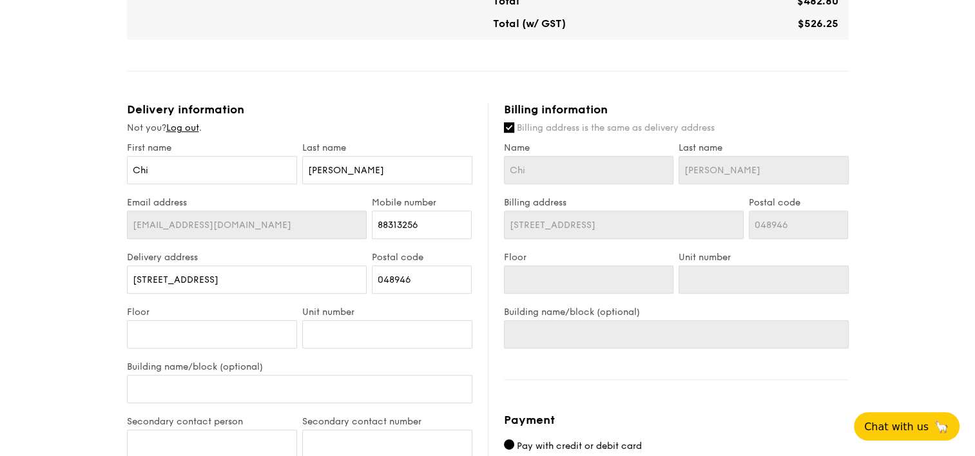
scroll to position [474, 0]
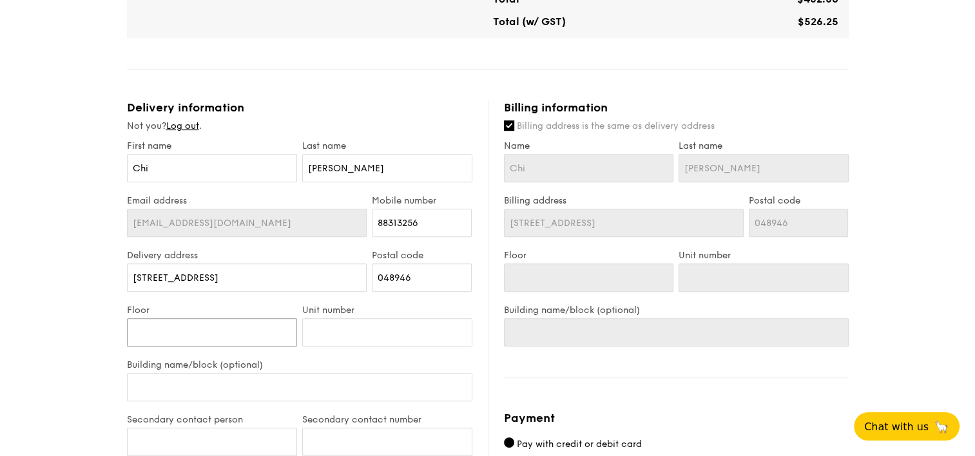
click at [278, 337] on input "Floor" at bounding box center [212, 332] width 170 height 28
type input "23"
click at [352, 342] on input "Unit number" at bounding box center [387, 332] width 170 height 28
type input "01"
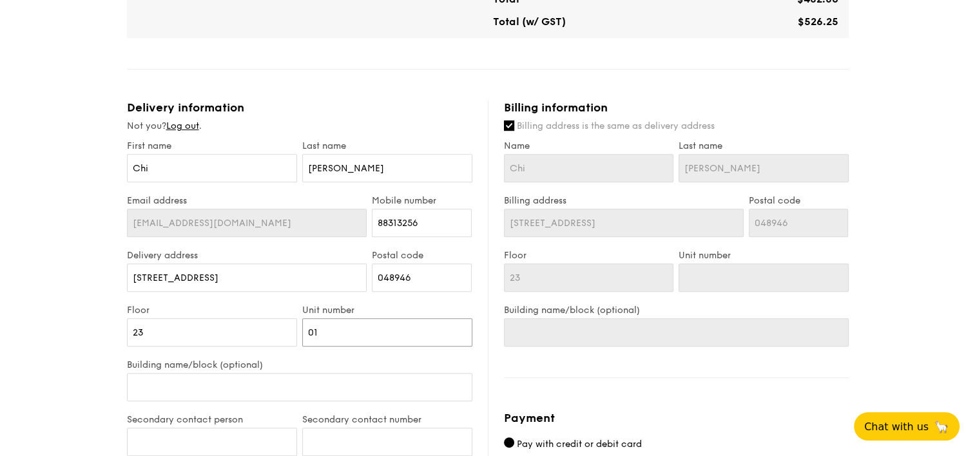
type input "01"
click at [370, 387] on input "Building name/block (optional)" at bounding box center [299, 387] width 345 height 28
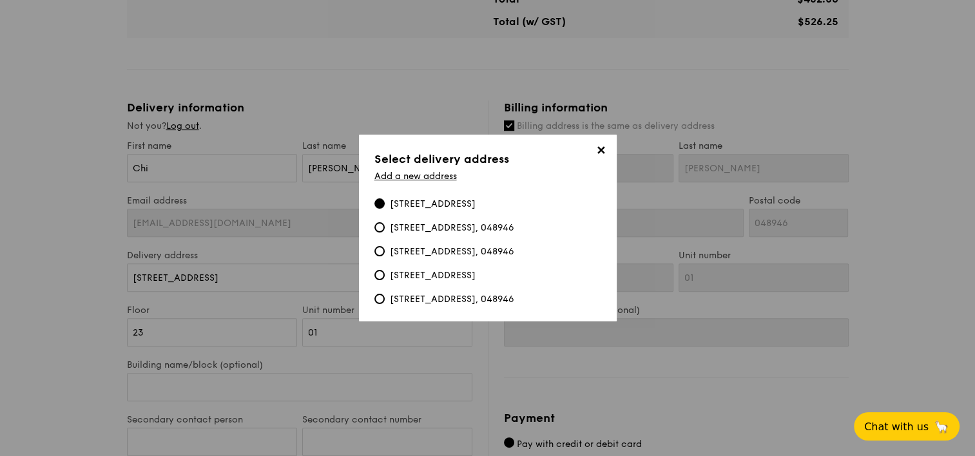
click at [603, 151] on span "✕" at bounding box center [601, 153] width 18 height 18
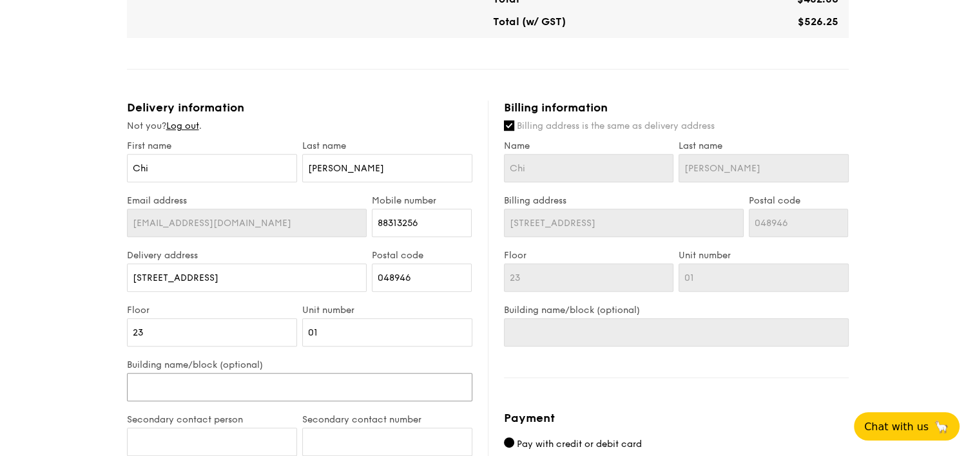
click at [255, 374] on input "Building name/block (optional)" at bounding box center [299, 387] width 345 height 28
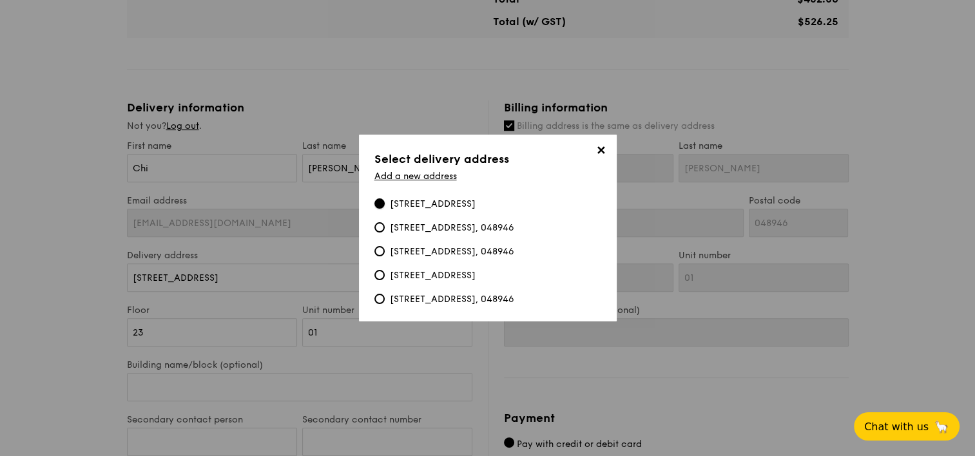
click at [381, 204] on input "[STREET_ADDRESS]" at bounding box center [379, 203] width 10 height 10
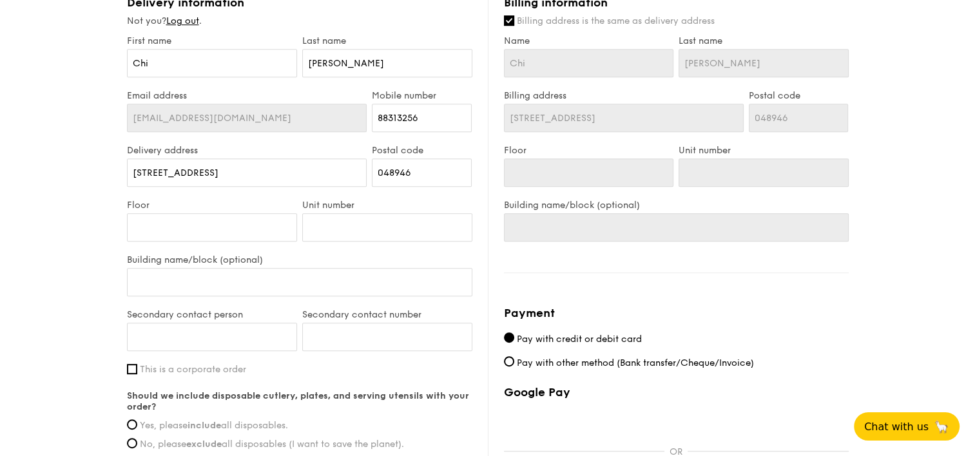
scroll to position [588, 0]
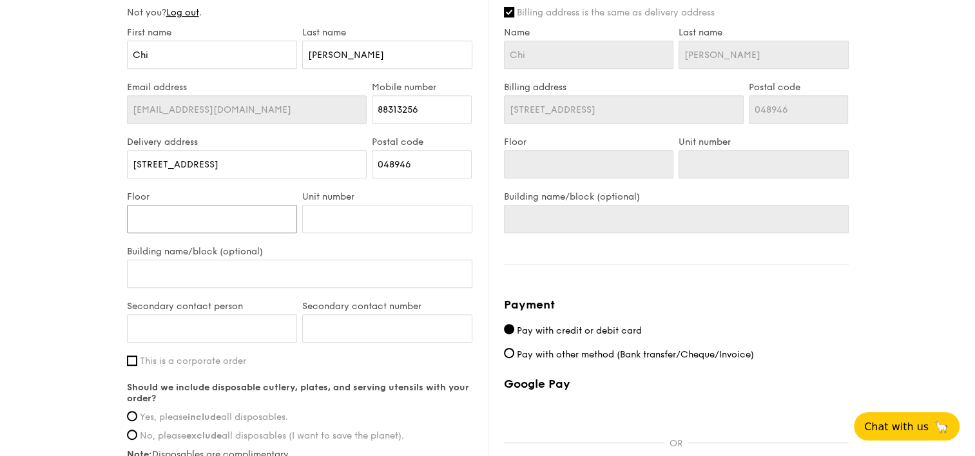
click at [188, 225] on input "Floor" at bounding box center [212, 219] width 170 height 28
type input "23"
drag, startPoint x: 363, startPoint y: 203, endPoint x: 360, endPoint y: 215, distance: 12.0
click at [360, 215] on div "Unit number" at bounding box center [387, 218] width 175 height 55
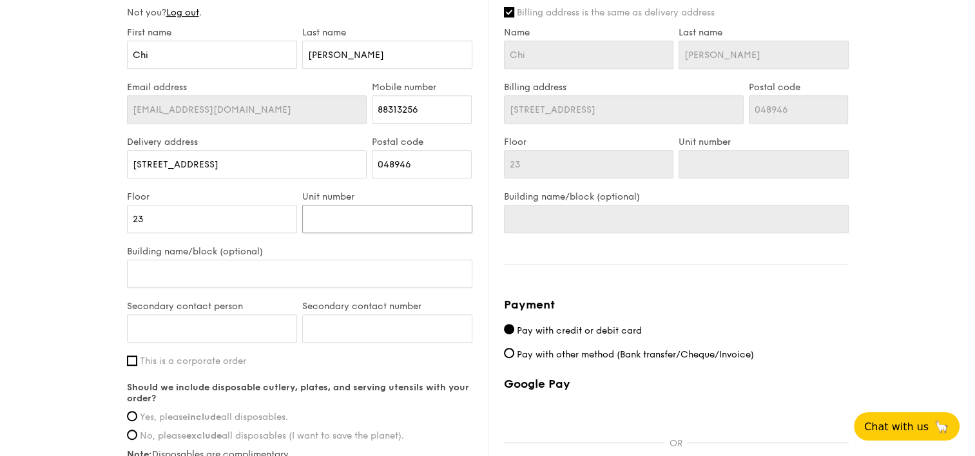
click at [360, 215] on input "Unit number" at bounding box center [387, 219] width 170 height 28
type input "01"
click at [289, 279] on input "Building name/block (optional)" at bounding box center [299, 274] width 345 height 28
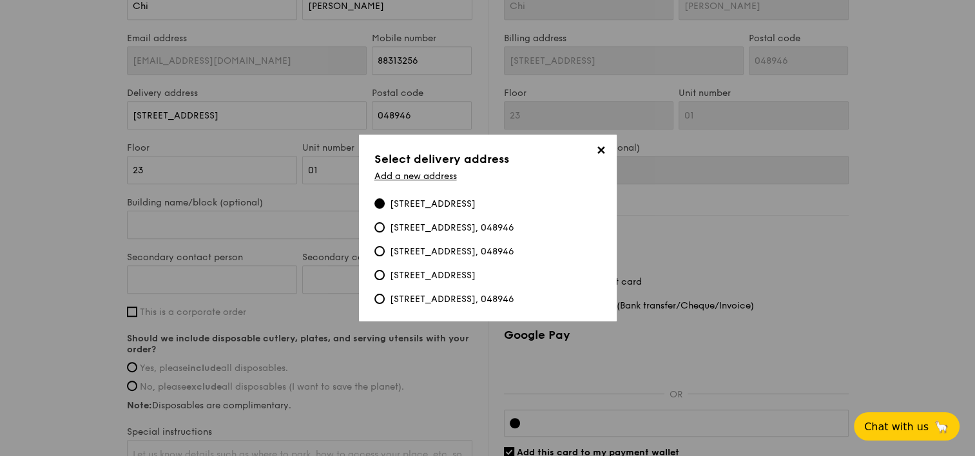
scroll to position [599, 0]
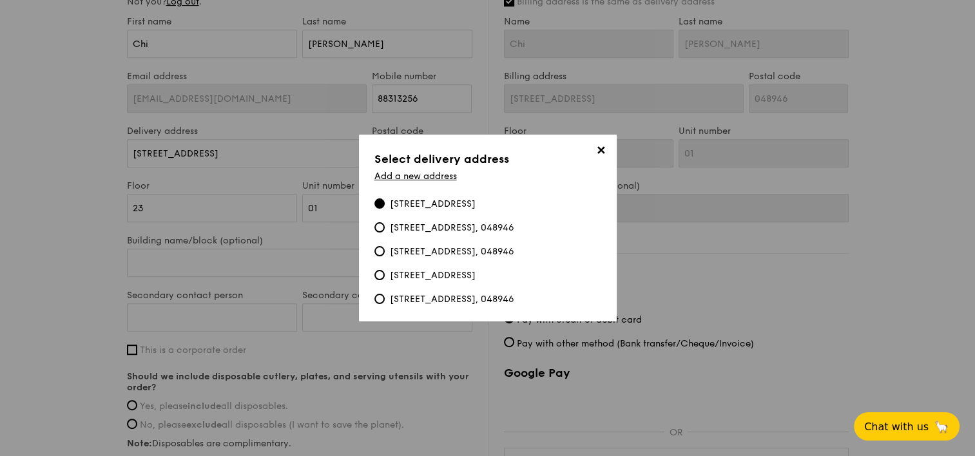
click at [602, 157] on span "✕" at bounding box center [601, 153] width 18 height 18
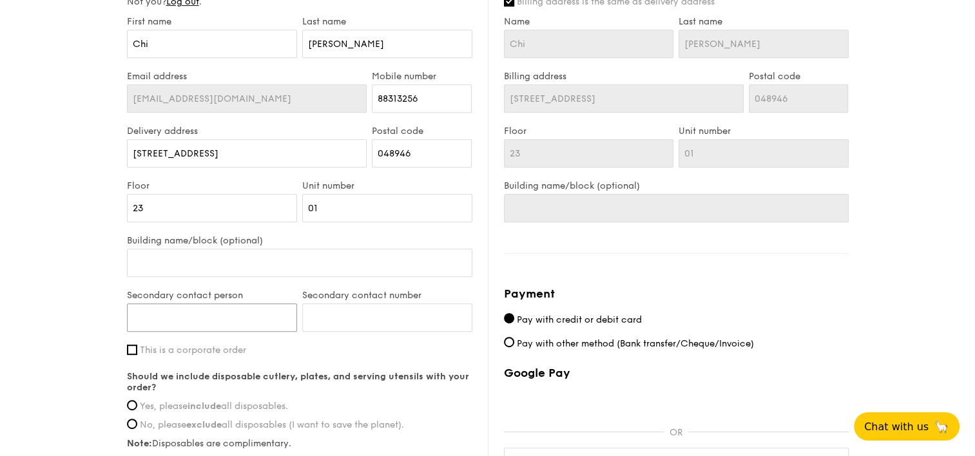
click at [193, 327] on input "Secondary contact person" at bounding box center [212, 318] width 170 height 28
click at [276, 371] on strong "Should we include disposable cutlery, plates, and serving utensils with your or…" at bounding box center [298, 382] width 342 height 22
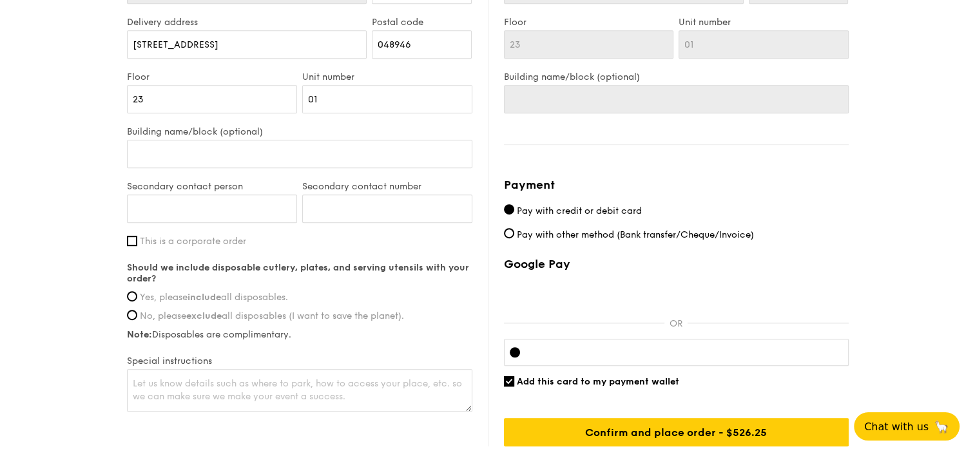
scroll to position [715, 0]
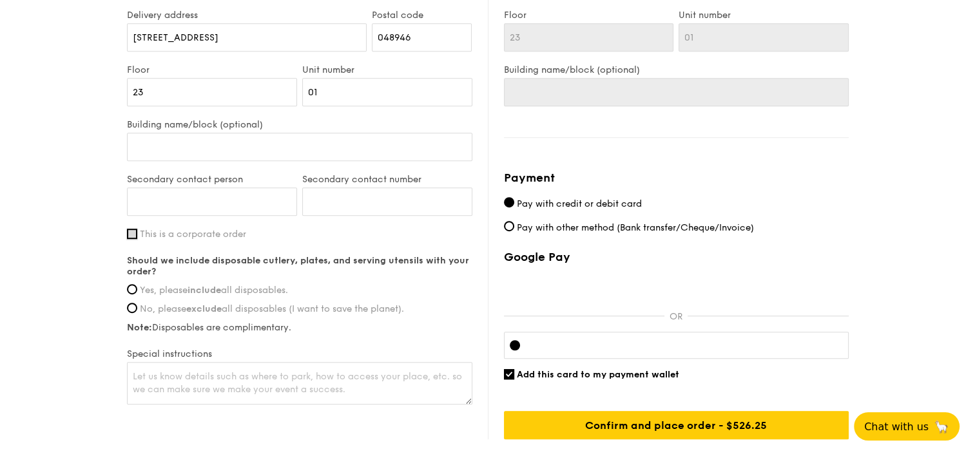
click at [133, 232] on input "This is a corporate order" at bounding box center [132, 234] width 10 height 10
checkbox input "true"
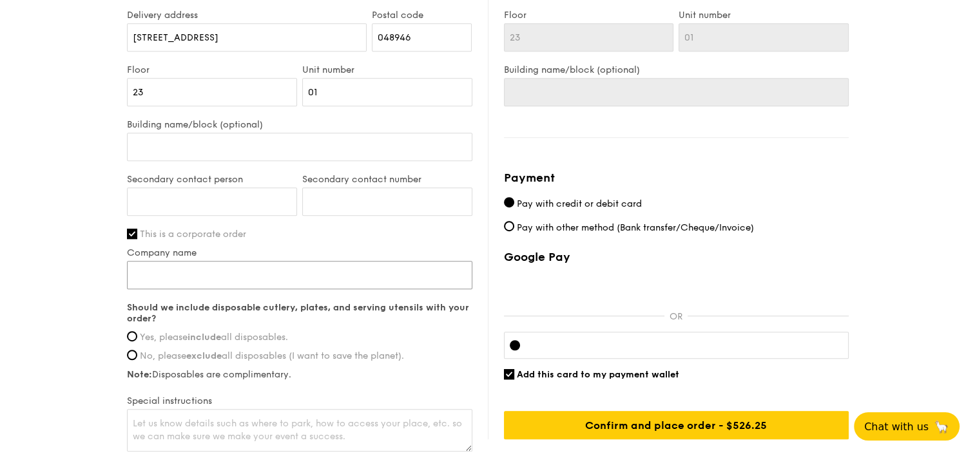
click at [173, 265] on input "Company name" at bounding box center [299, 275] width 345 height 28
type input "Schroders"
type input "Wee Chi Hui"
type input "88313256"
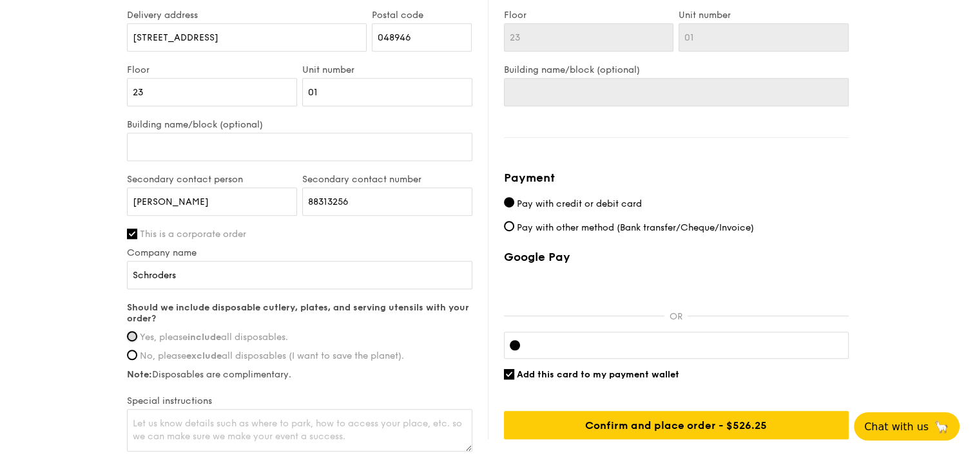
click at [130, 333] on input "Yes, please include all disposables." at bounding box center [132, 336] width 10 height 10
radio input "true"
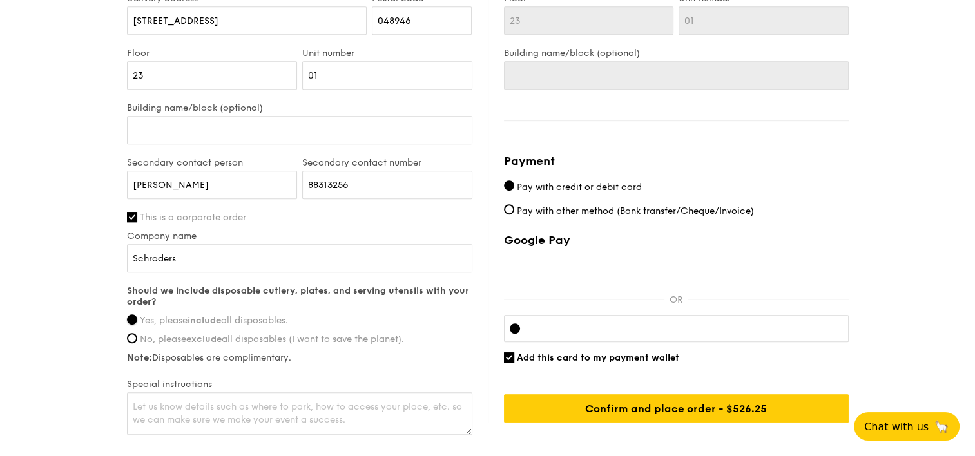
scroll to position [730, 0]
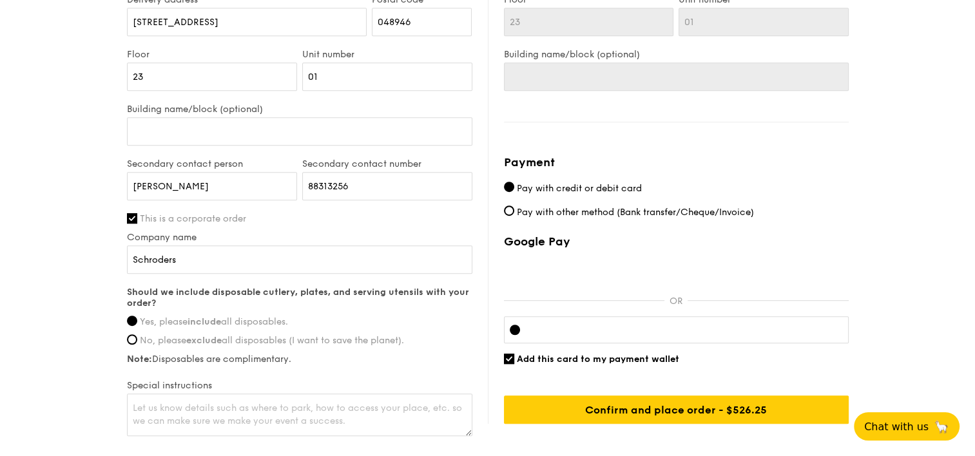
click at [593, 356] on span "Add this card to my payment wallet" at bounding box center [598, 359] width 162 height 11
click at [514, 356] on input "Add this card to my payment wallet" at bounding box center [509, 359] width 10 height 10
checkbox input "false"
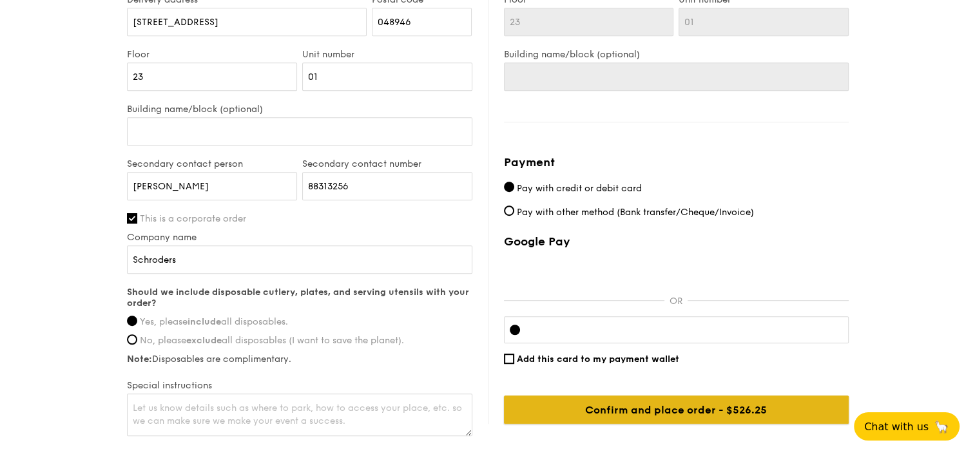
click at [626, 407] on input "Confirm and place order - $526.25" at bounding box center [676, 410] width 345 height 28
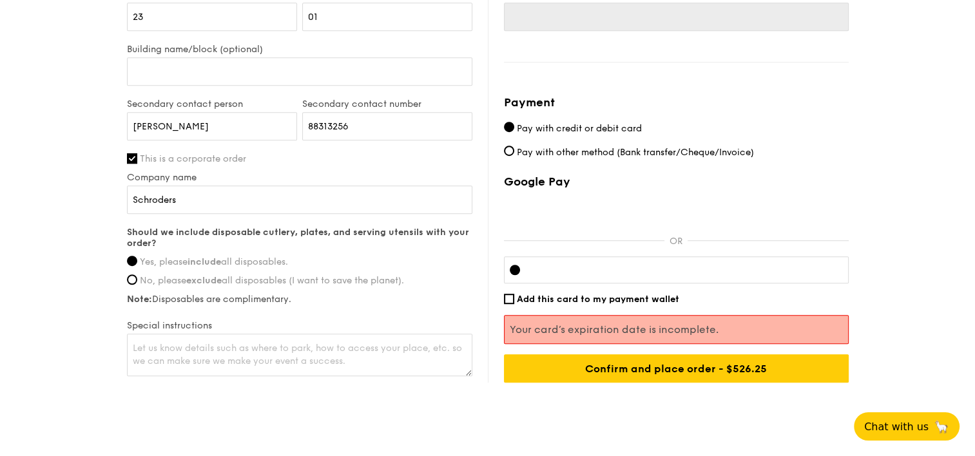
scroll to position [817, 0]
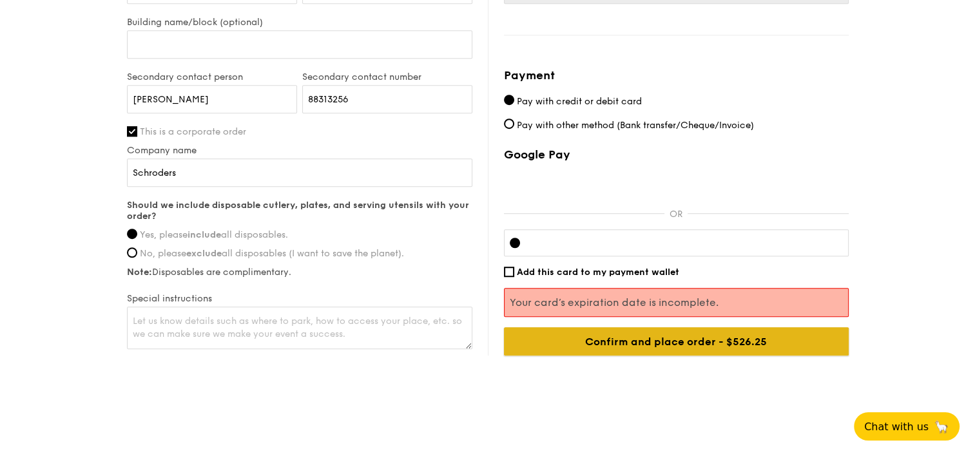
click at [794, 340] on input "Confirm and place order - $526.25" at bounding box center [676, 341] width 345 height 28
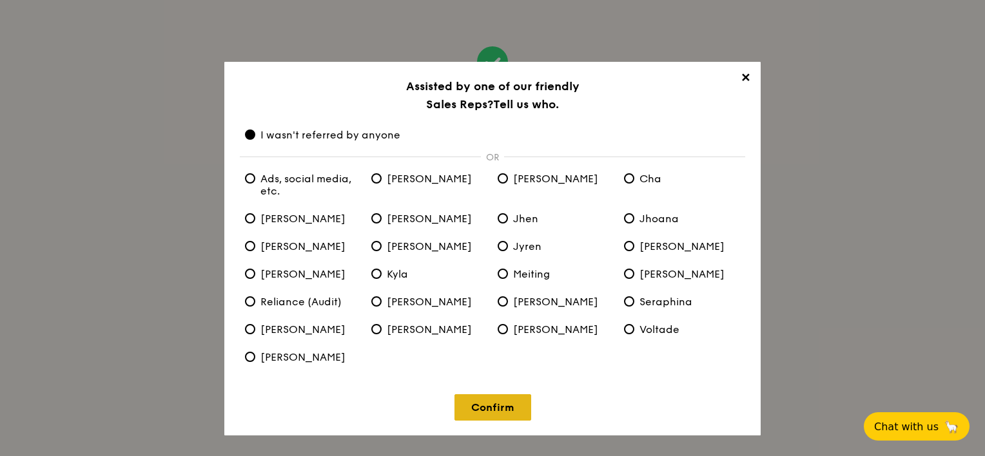
click at [469, 407] on link "Confirm" at bounding box center [492, 407] width 77 height 26
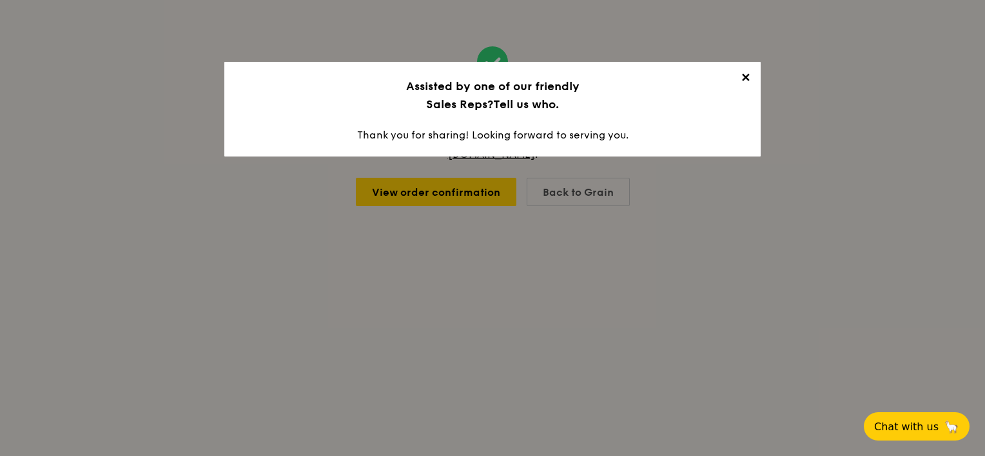
click at [745, 82] on span "✕" at bounding box center [745, 80] width 18 height 18
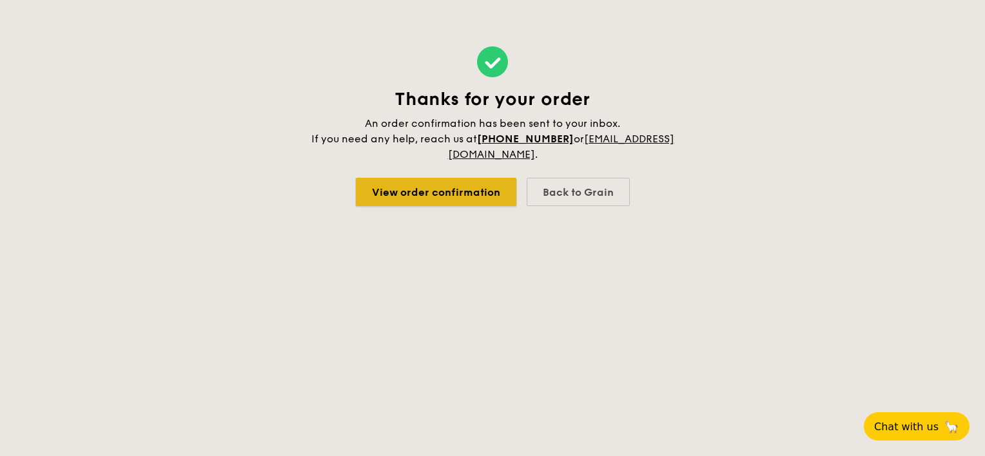
click at [384, 202] on link "View order confirmation" at bounding box center [436, 192] width 160 height 28
